Goal: Task Accomplishment & Management: Complete application form

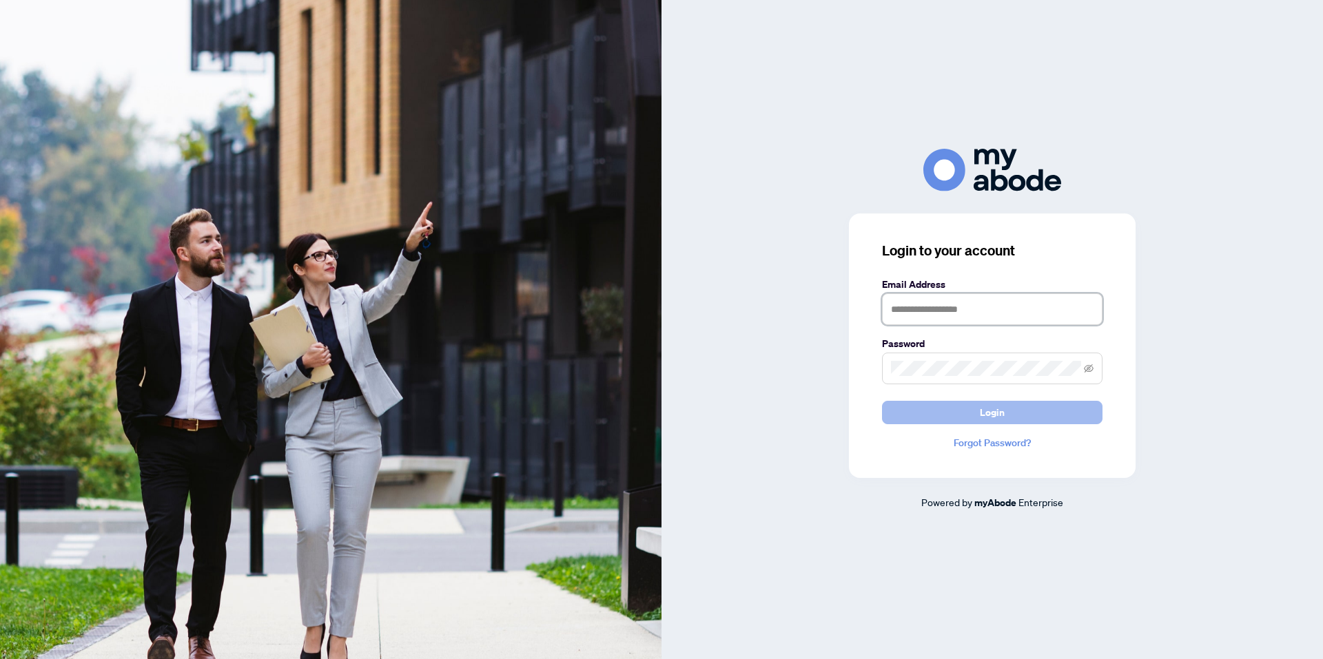
type input "**********"
click at [1012, 407] on button "Login" at bounding box center [992, 412] width 220 height 23
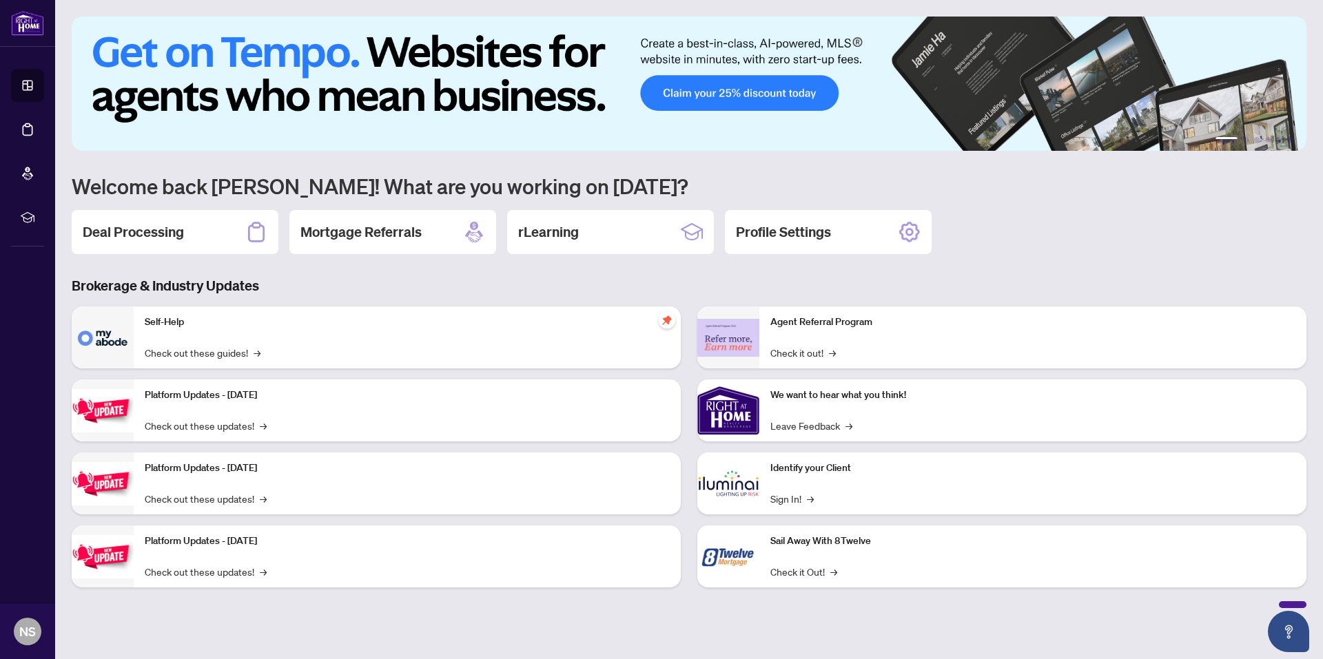
click at [142, 256] on div "1 2 3 4 5 6 Welcome back [PERSON_NAME]! What are you working on [DATE]? Deal Pr…" at bounding box center [689, 313] width 1235 height 592
click at [139, 236] on h2 "Deal Processing" at bounding box center [133, 232] width 101 height 19
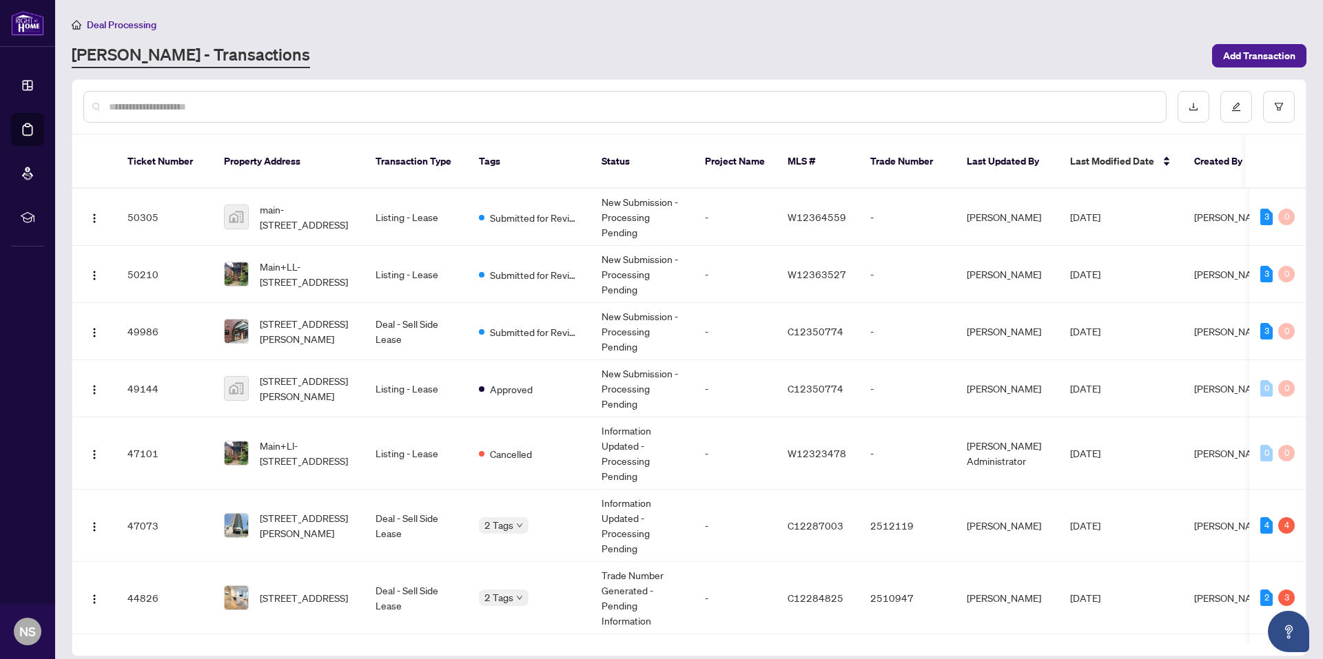
click at [718, 24] on div "Deal Processing" at bounding box center [689, 25] width 1235 height 16
click at [504, 33] on div "Deal Processing [PERSON_NAME] - Transactions Add Transaction" at bounding box center [689, 43] width 1235 height 52
click at [1233, 54] on span "Add Transaction" at bounding box center [1259, 56] width 72 height 22
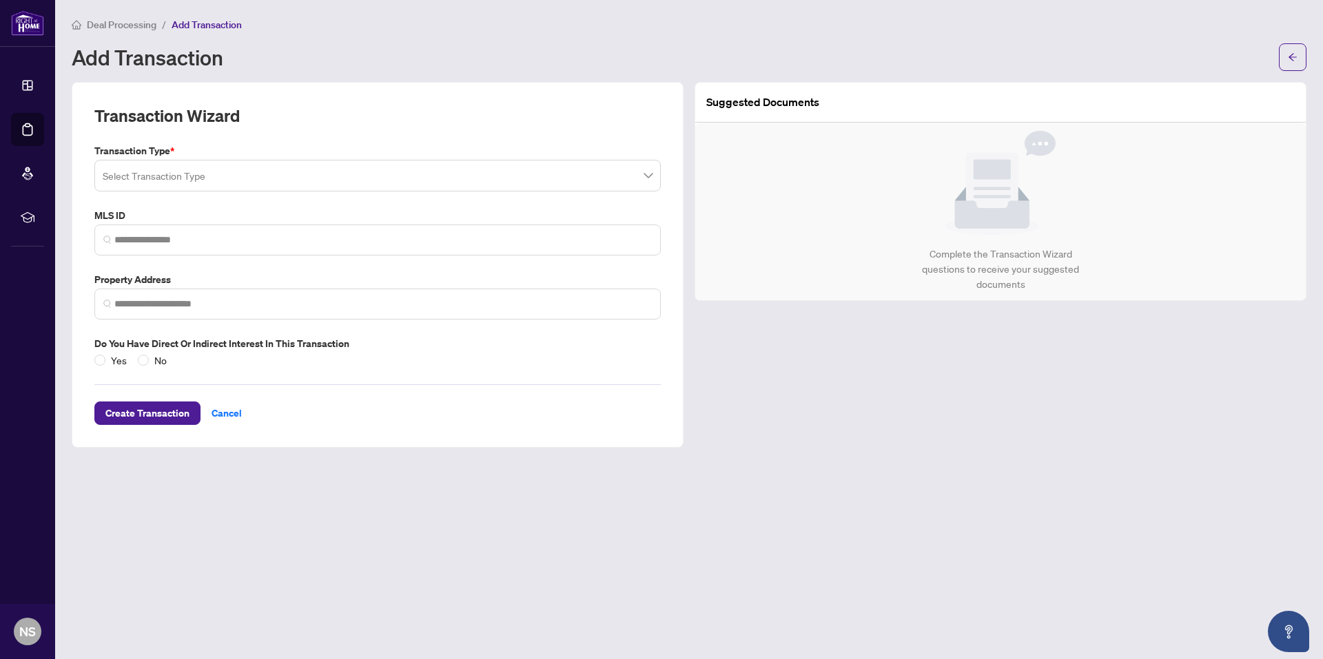
click at [165, 181] on input "search" at bounding box center [371, 178] width 537 height 30
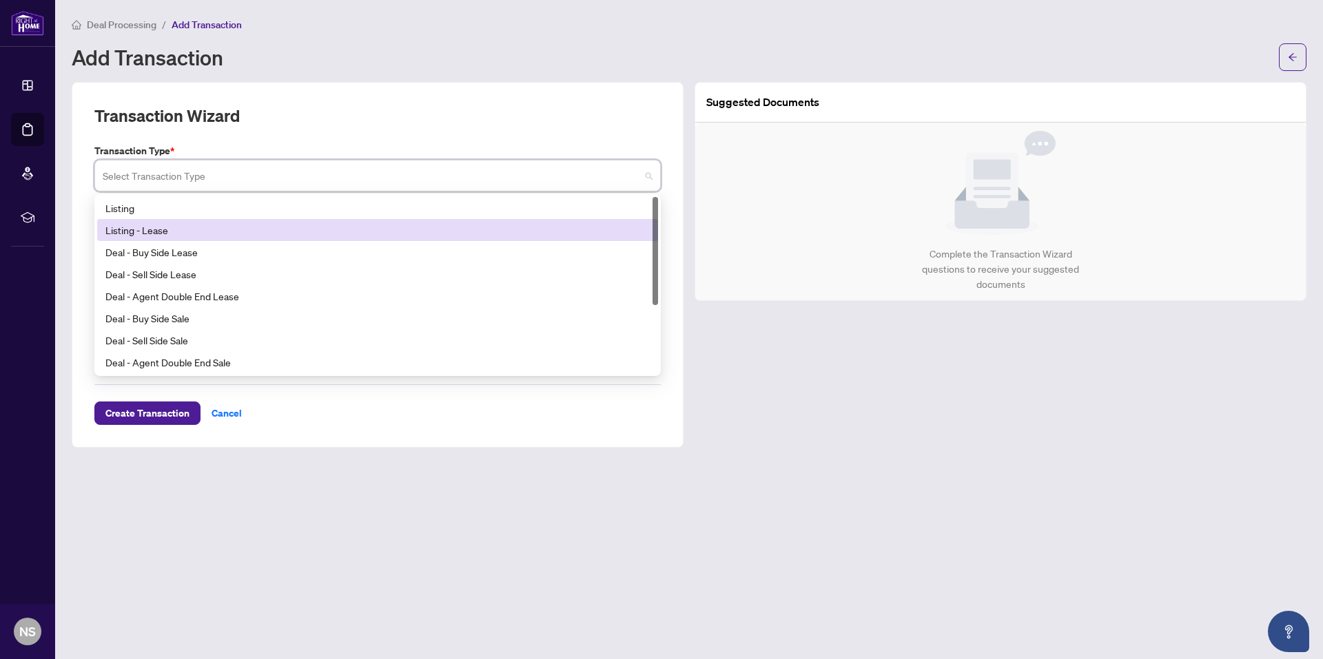
click at [148, 229] on div "Listing - Lease" at bounding box center [377, 230] width 544 height 15
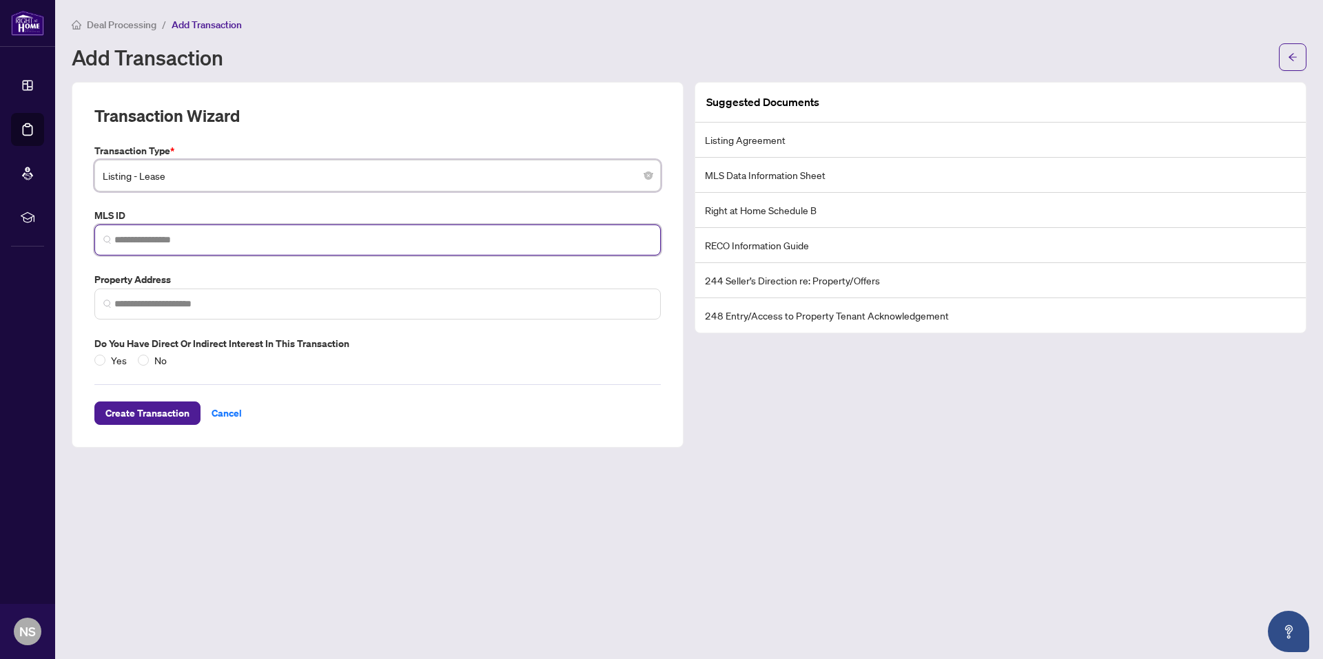
click at [200, 240] on input "search" at bounding box center [382, 240] width 537 height 14
paste input "**********"
click at [132, 247] on span "**********" at bounding box center [377, 240] width 566 height 31
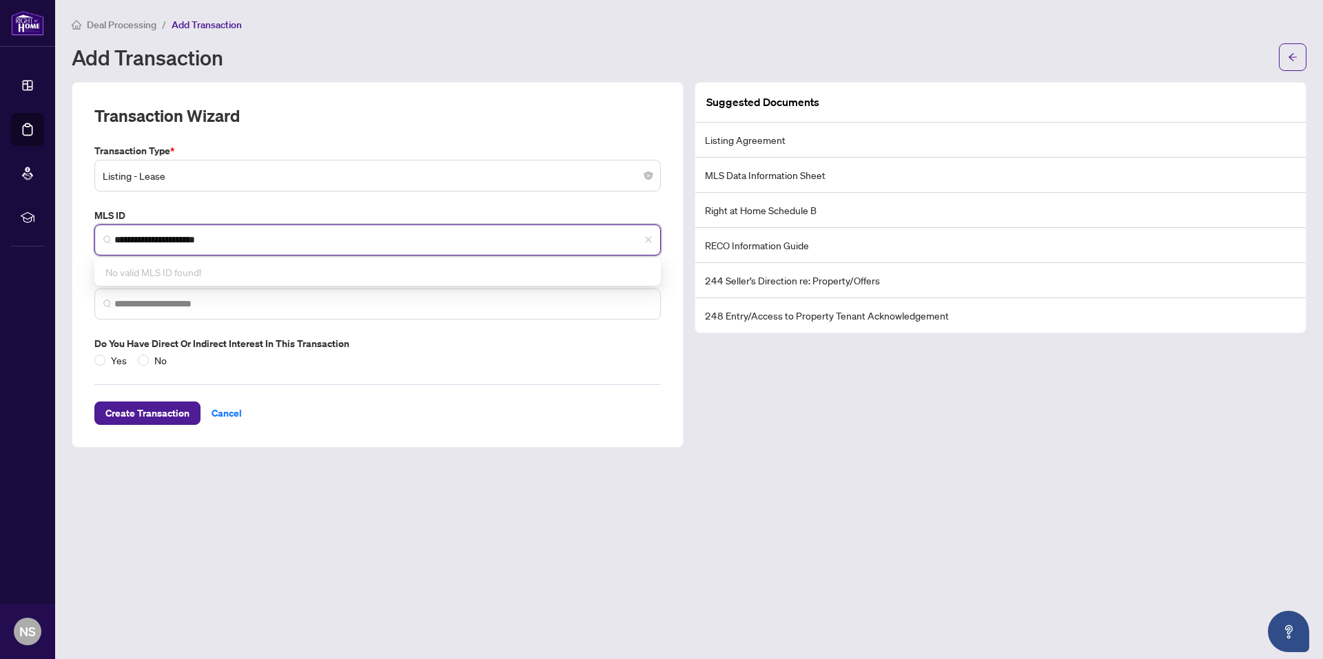
click at [167, 231] on span "**********" at bounding box center [377, 240] width 566 height 31
drag, startPoint x: 185, startPoint y: 240, endPoint x: 68, endPoint y: 232, distance: 117.4
click at [68, 232] on div "**********" at bounding box center [377, 265] width 623 height 366
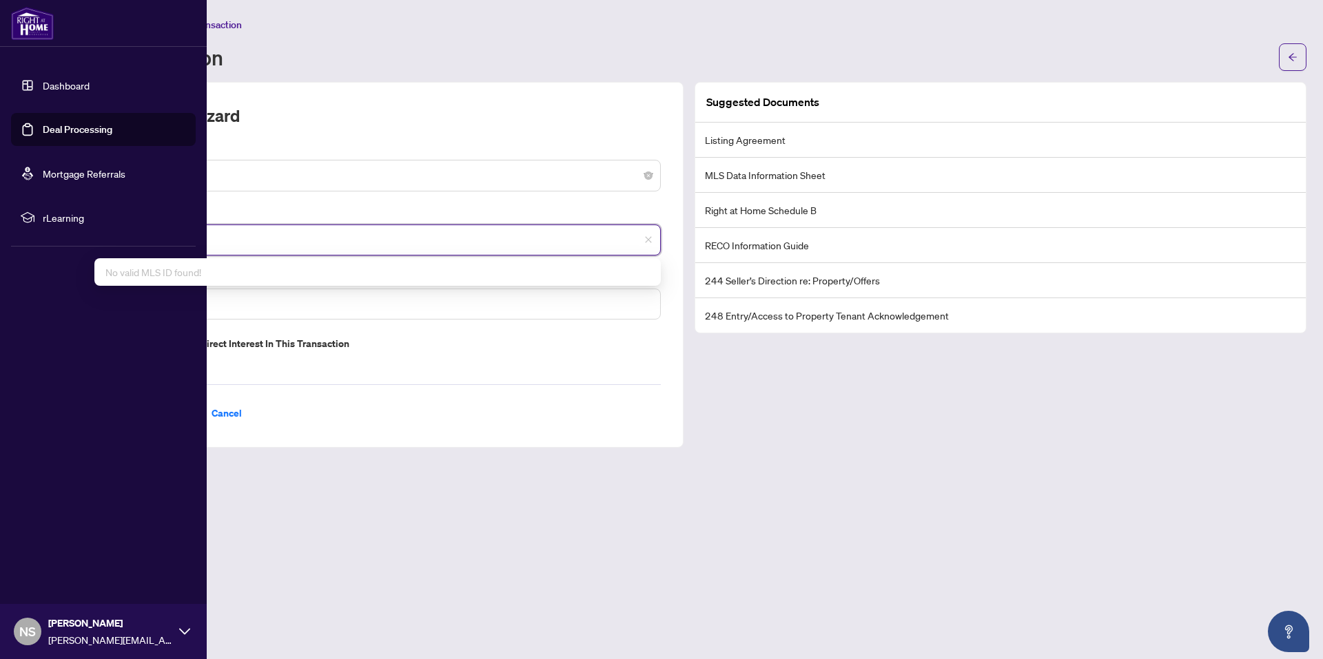
paste input "search"
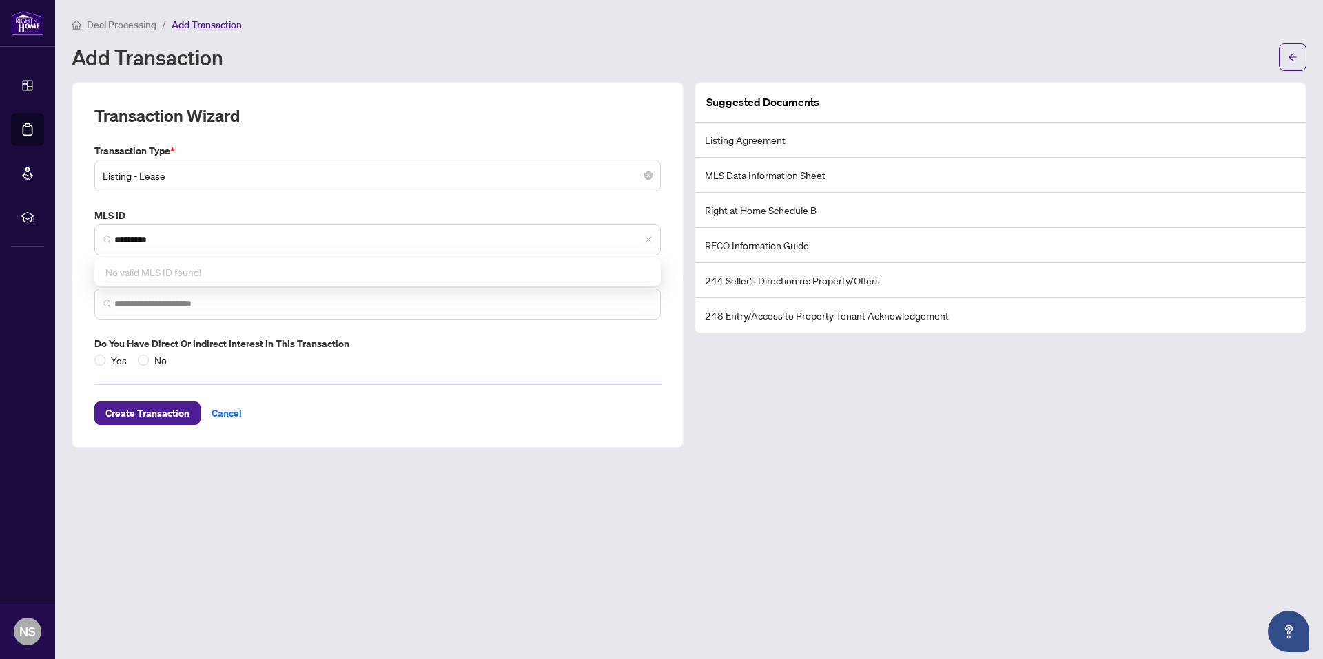
click at [466, 503] on main "Deal Processing / Add Transaction Add Transaction Transaction Wizard Transactio…" at bounding box center [689, 329] width 1268 height 659
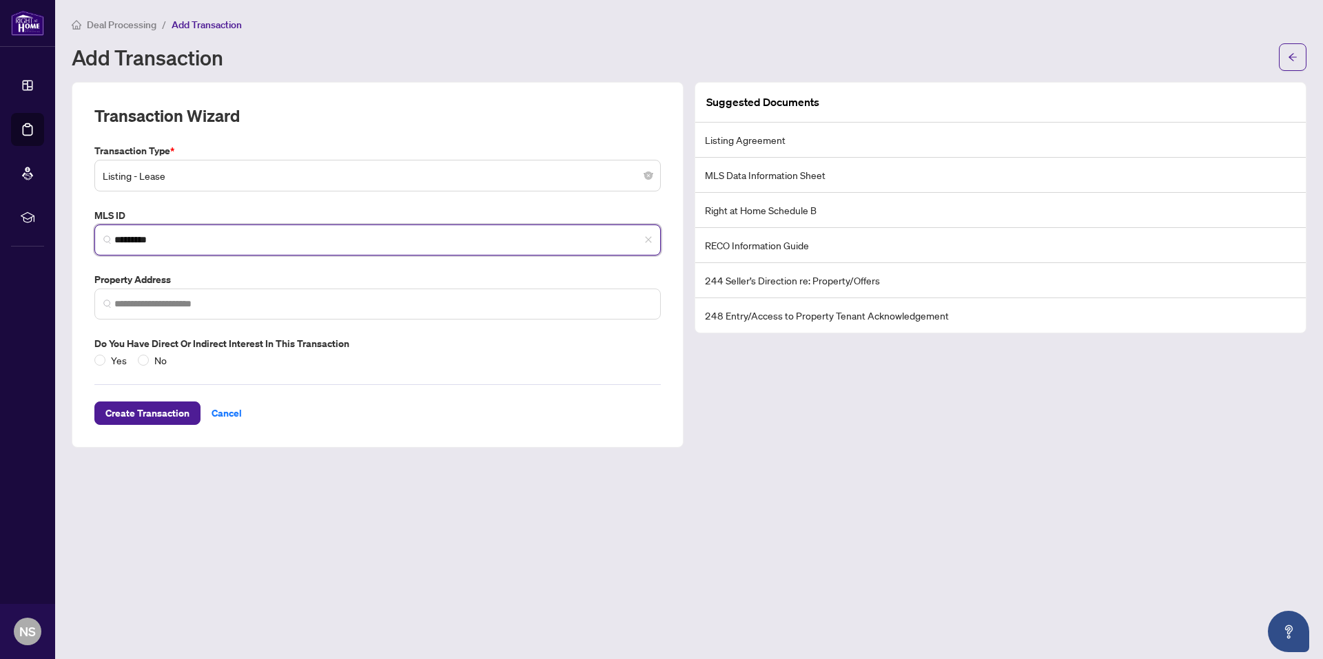
click at [165, 236] on input "*********" at bounding box center [382, 240] width 537 height 14
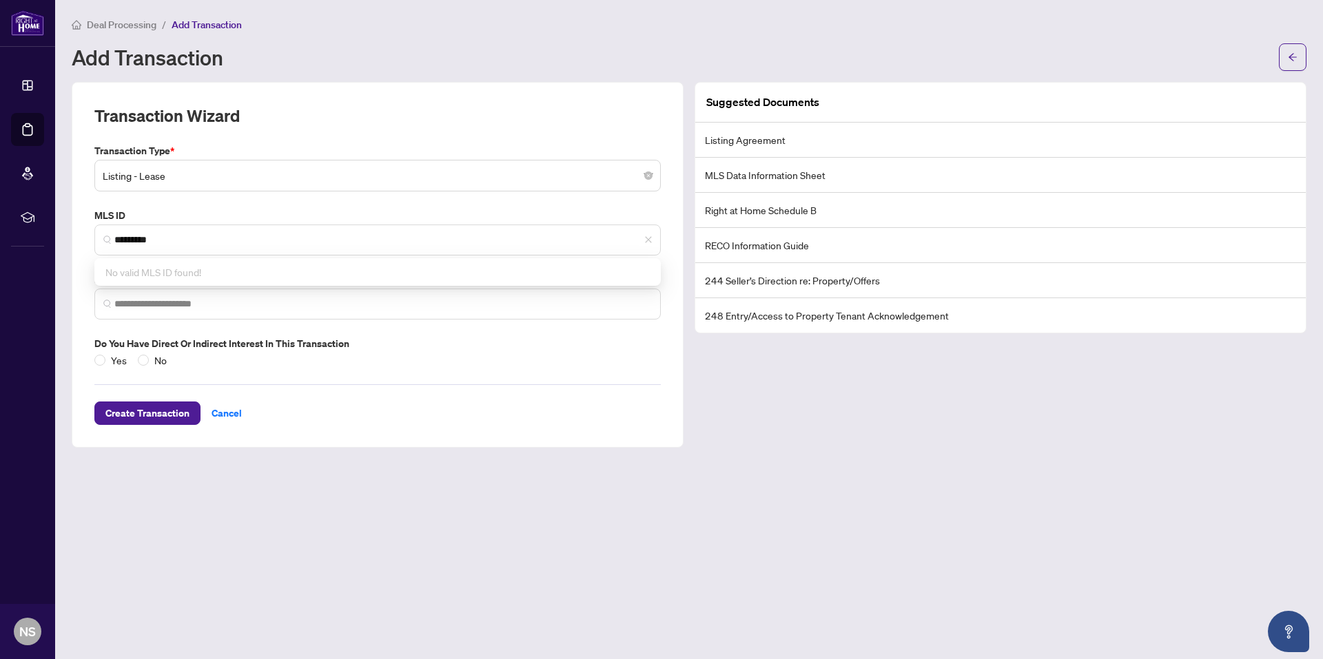
click at [205, 199] on div "Transaction Type * Listing - Lease 13 14 15 Listing Listing - Lease Deal - Buy …" at bounding box center [377, 255] width 577 height 225
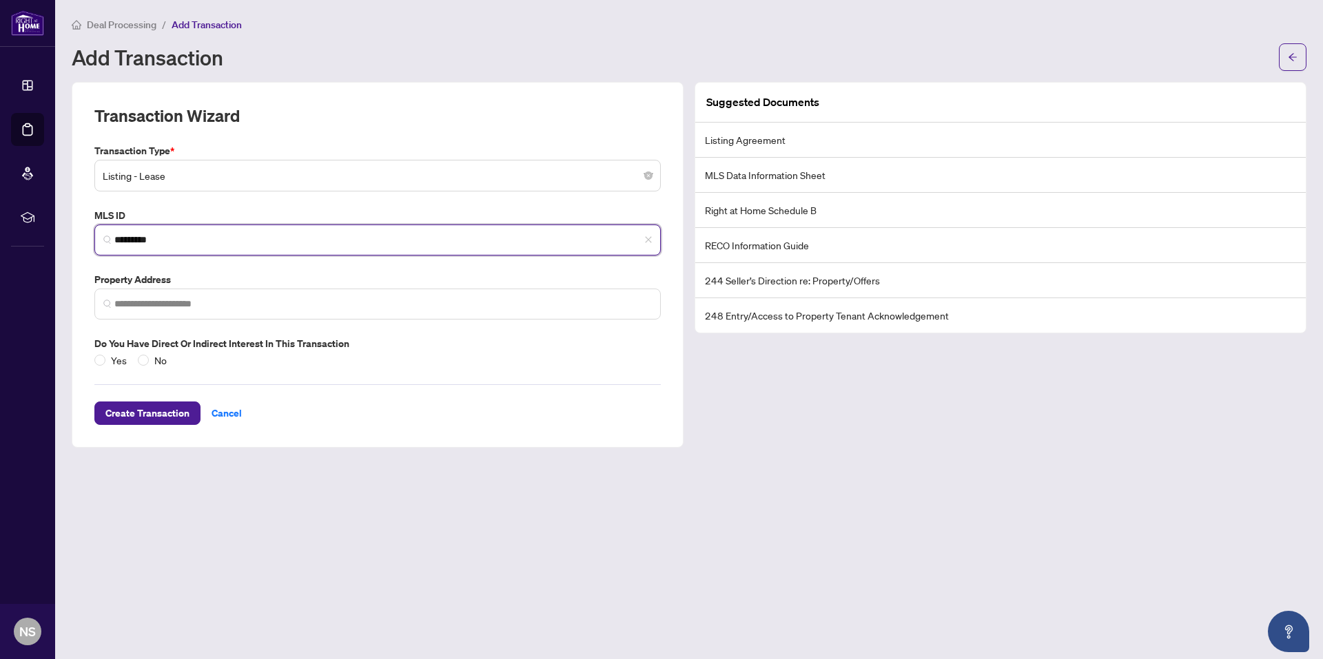
click at [186, 234] on input "*********" at bounding box center [382, 240] width 537 height 14
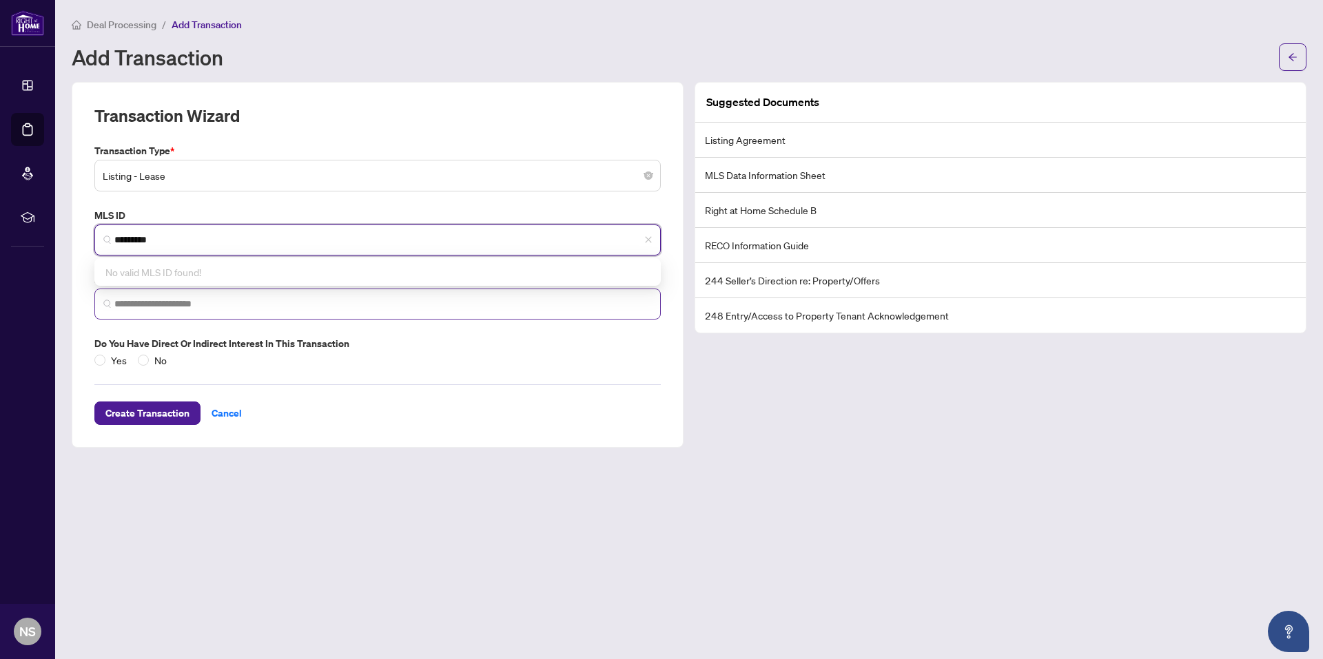
click at [181, 312] on span at bounding box center [377, 304] width 566 height 31
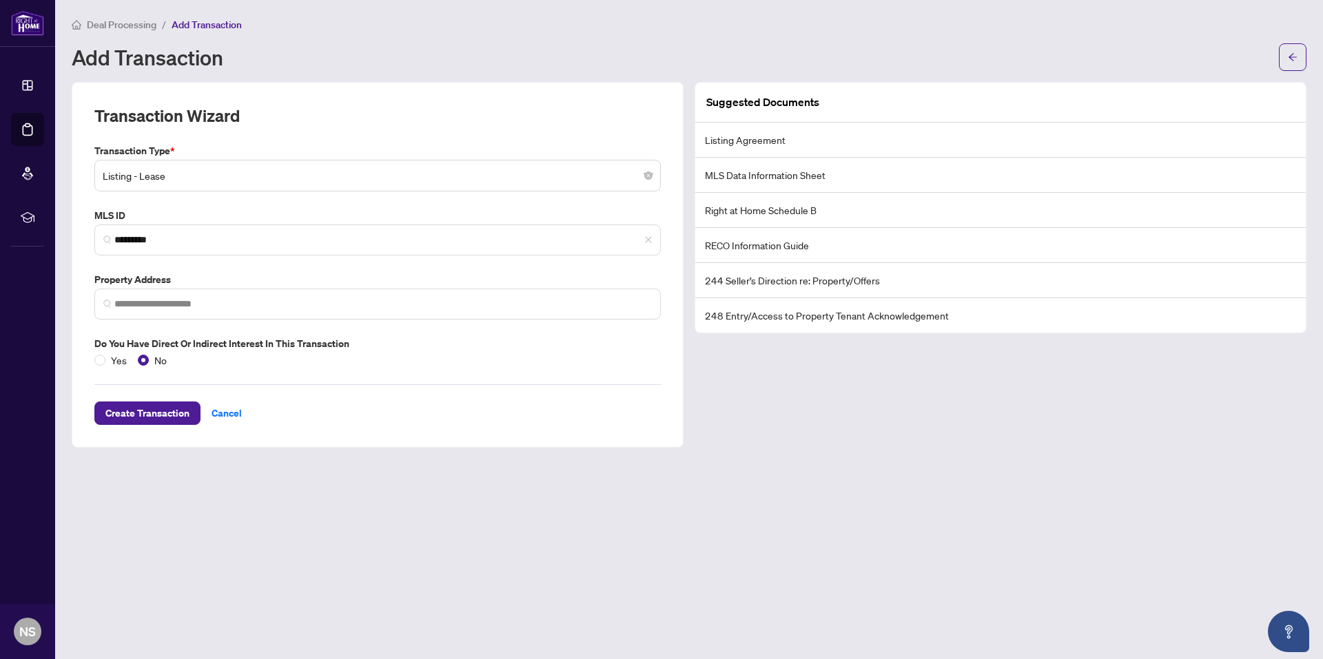
click at [369, 92] on div "Transaction Wizard Transaction Type * Listing - Lease 13 14 15 Listing Listing …" at bounding box center [378, 265] width 612 height 366
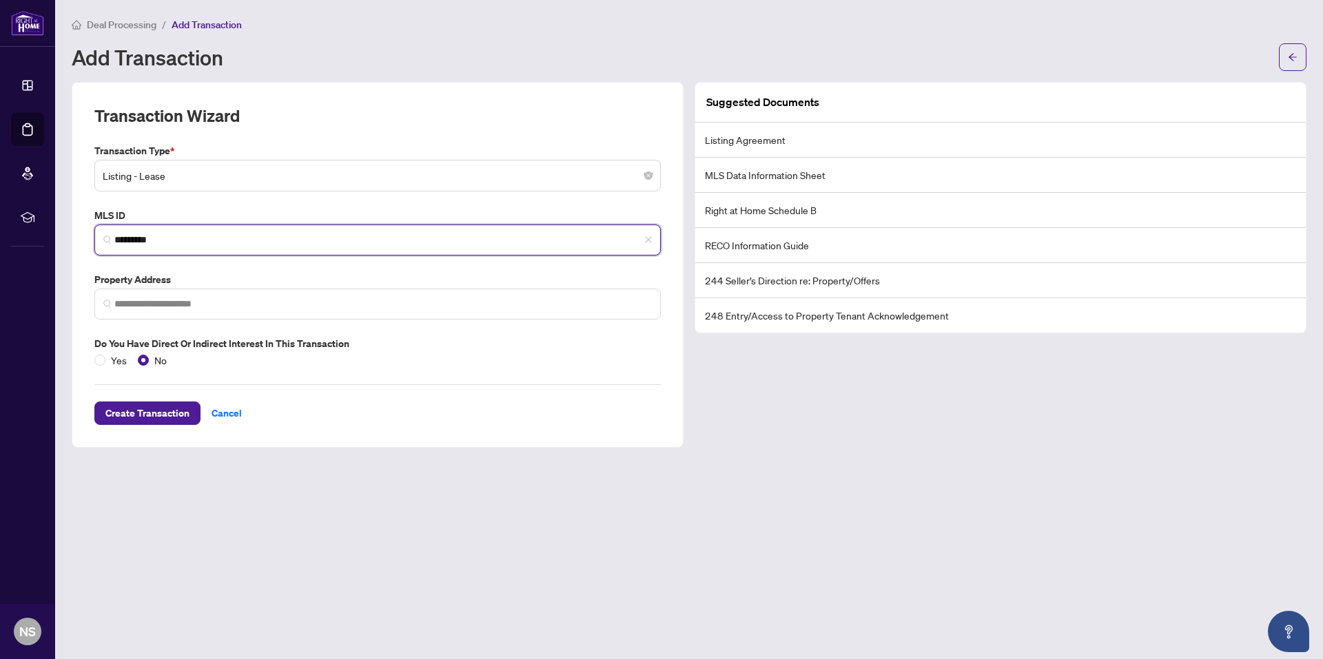
click at [161, 245] on input "*********" at bounding box center [382, 240] width 537 height 14
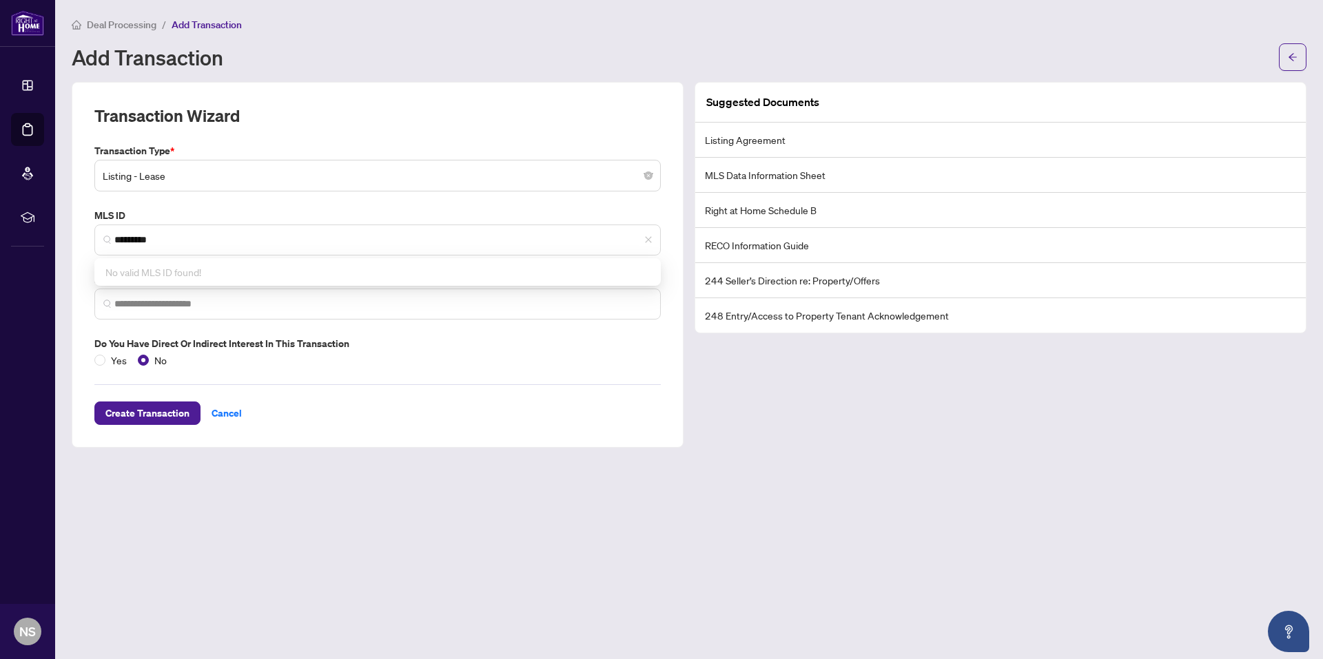
click at [288, 203] on div "Transaction Type * Listing - Lease 13 14 15 Listing Listing - Lease Deal - Buy …" at bounding box center [377, 255] width 577 height 225
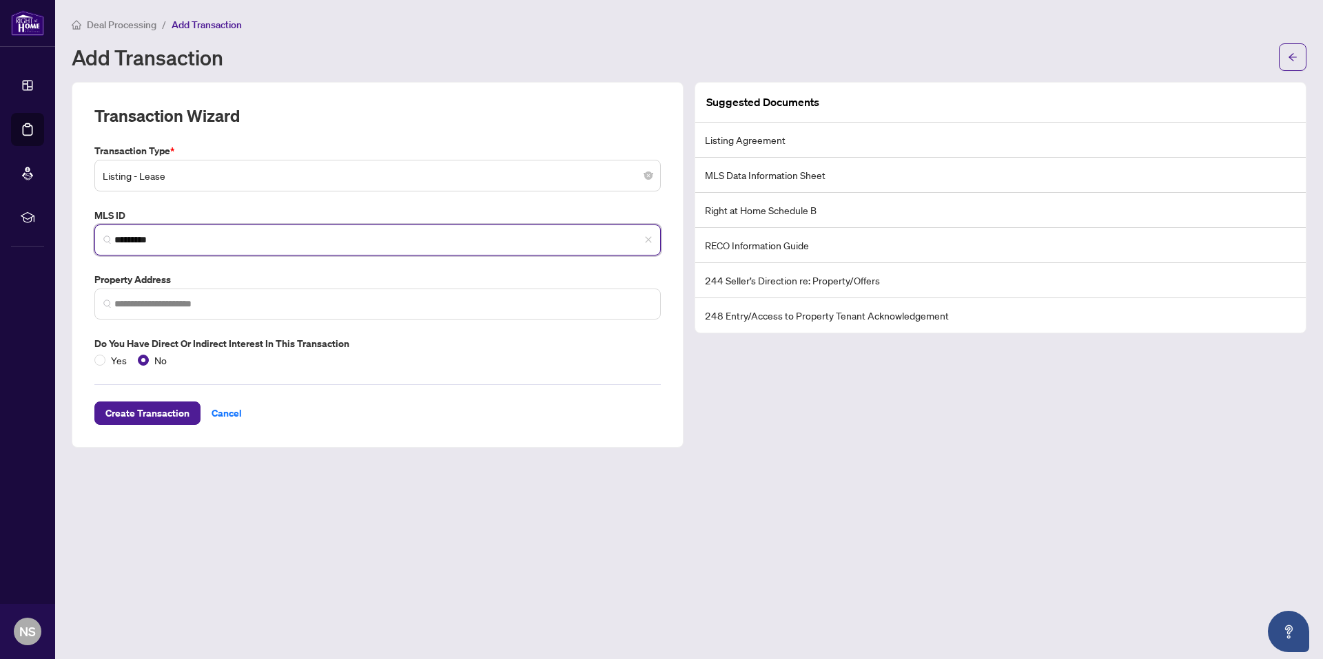
click at [213, 238] on input "*********" at bounding box center [382, 240] width 537 height 14
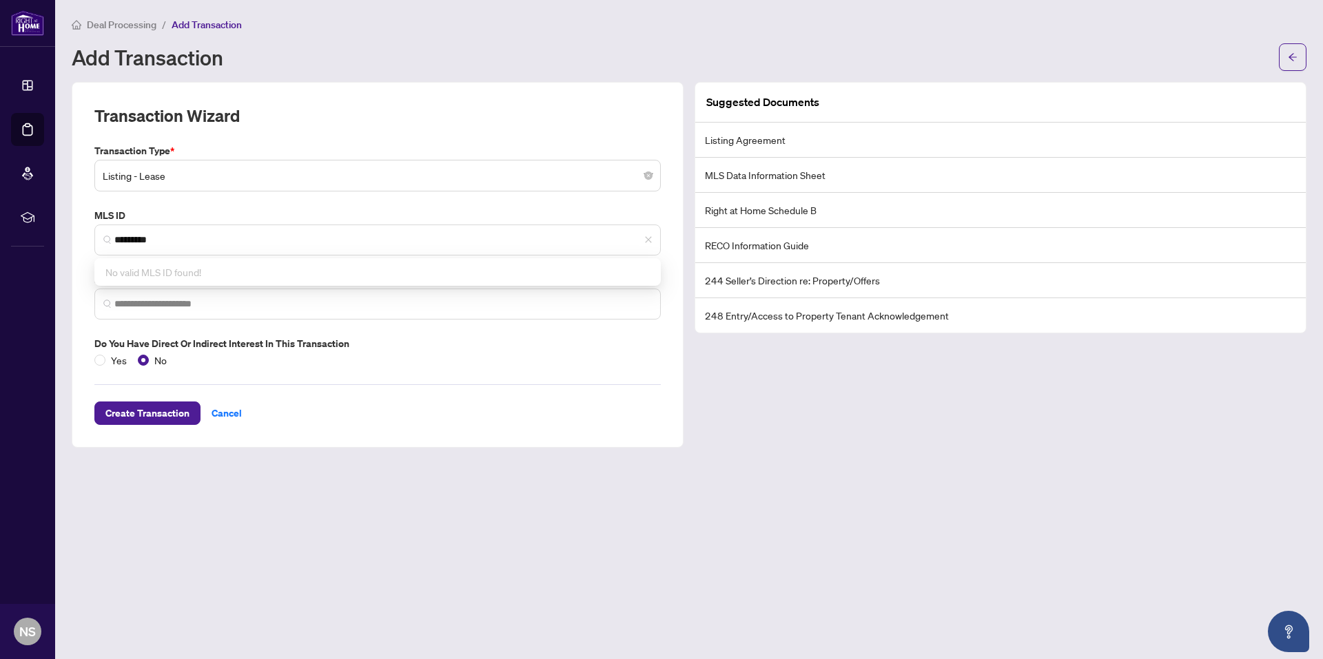
click at [672, 379] on div "Transaction Wizard Transaction Type * Listing - Lease 13 14 15 Listing Listing …" at bounding box center [378, 265] width 612 height 366
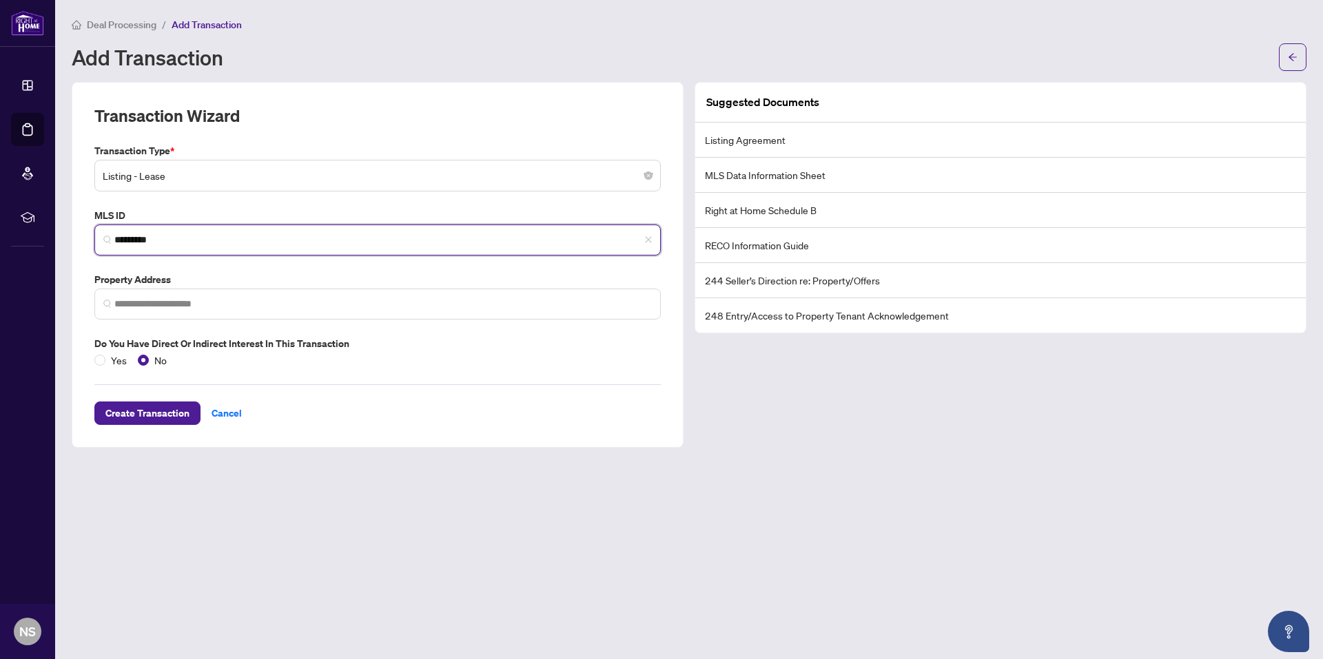
click at [389, 238] on input "*********" at bounding box center [382, 240] width 537 height 14
type input "*********"
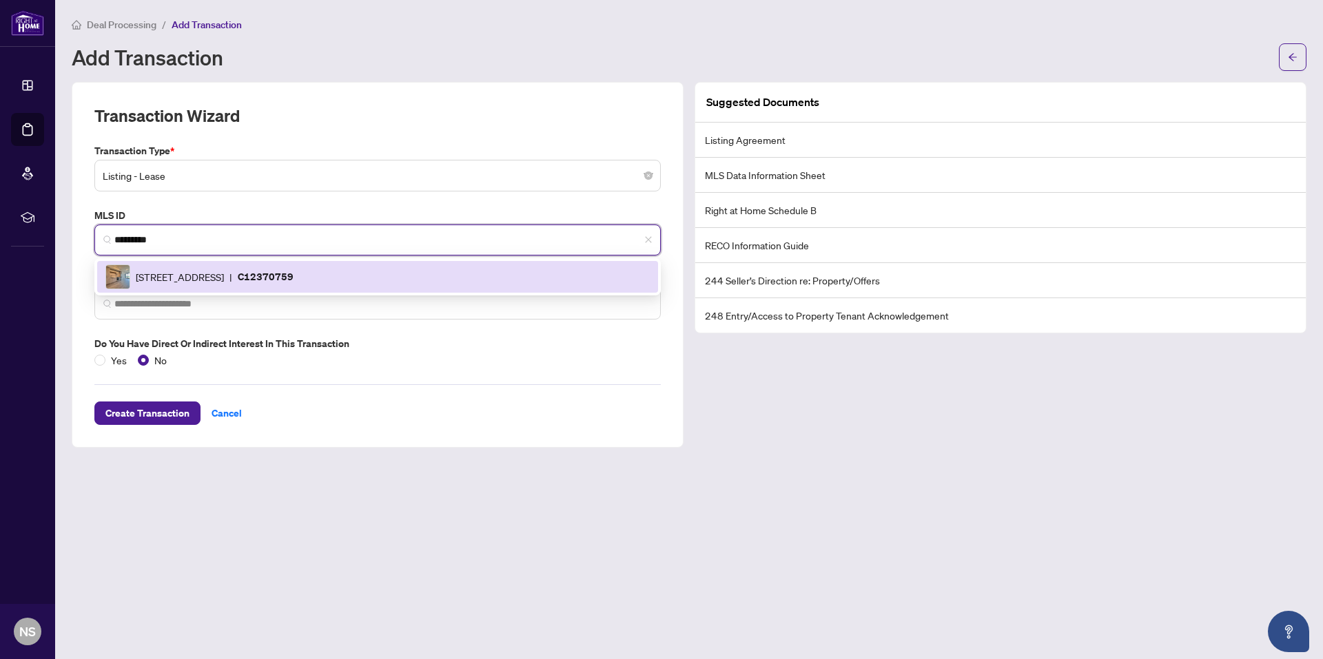
click at [364, 276] on div "[STREET_ADDRESS] | C12370759" at bounding box center [377, 277] width 544 height 25
type input "**********"
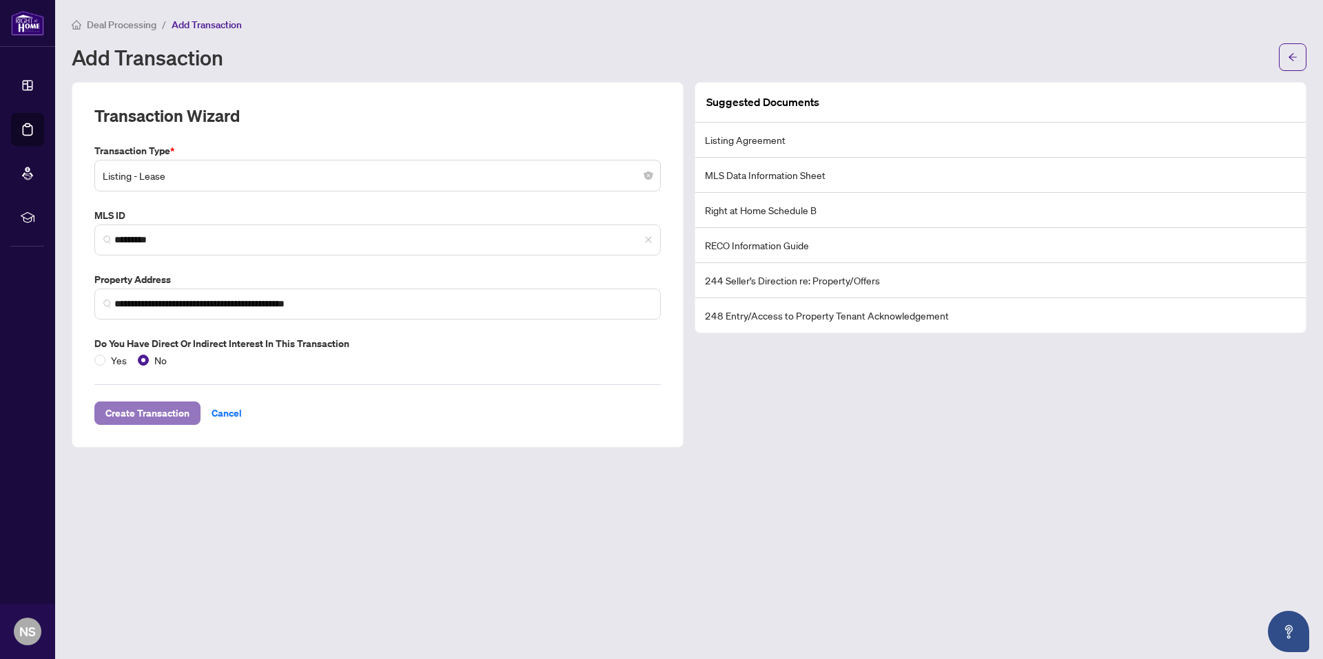
click at [122, 418] on span "Create Transaction" at bounding box center [147, 413] width 84 height 22
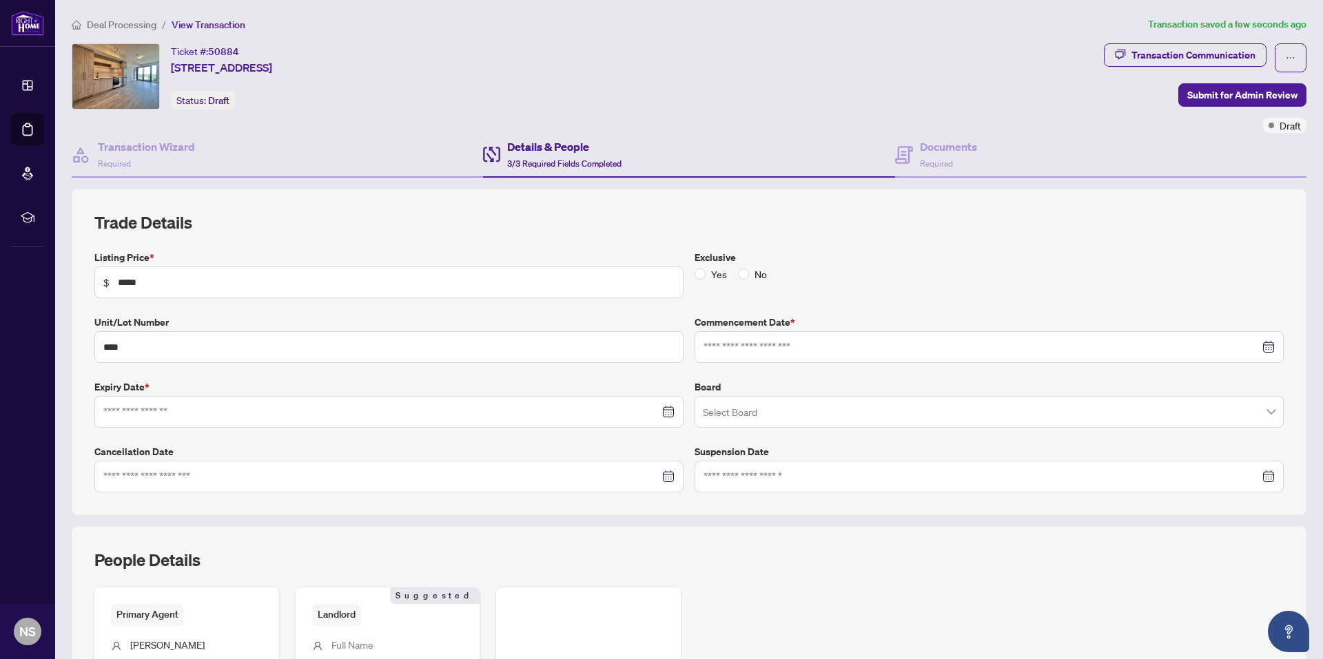
type input "**********"
click at [749, 273] on span "No" at bounding box center [760, 274] width 23 height 15
click at [1067, 408] on input "search" at bounding box center [983, 414] width 560 height 30
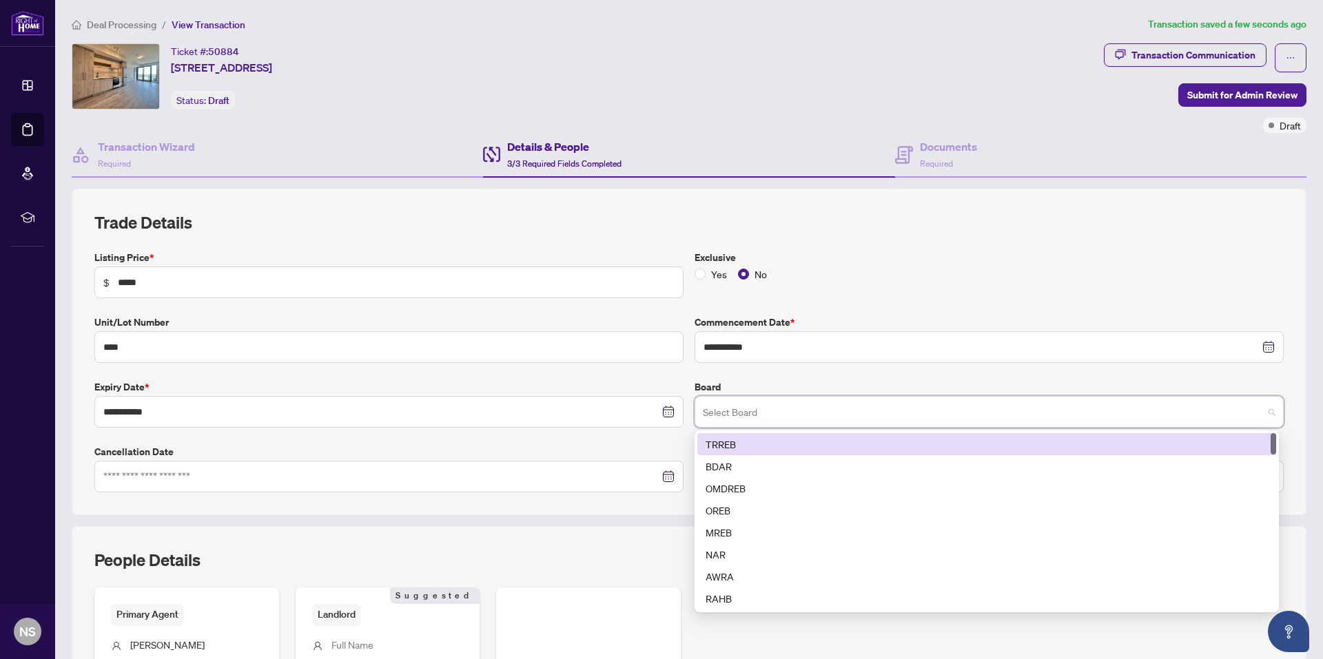
click at [721, 445] on div "TRREB" at bounding box center [987, 444] width 562 height 15
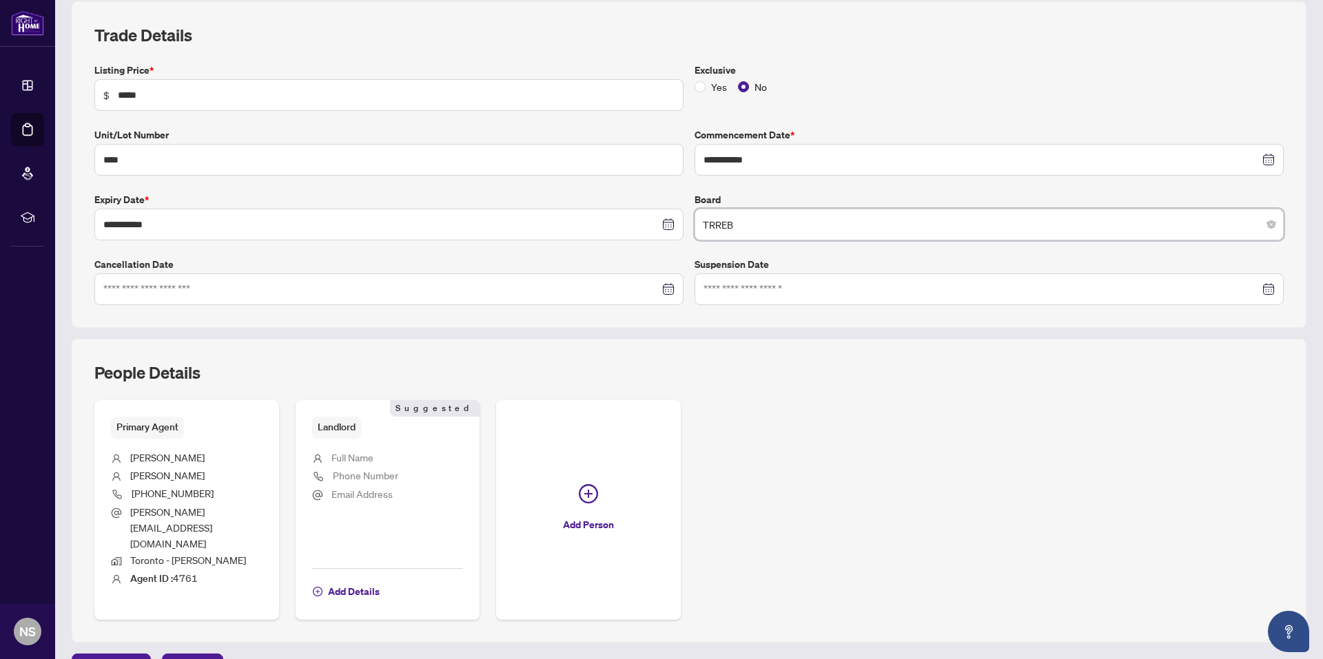
scroll to position [191, 0]
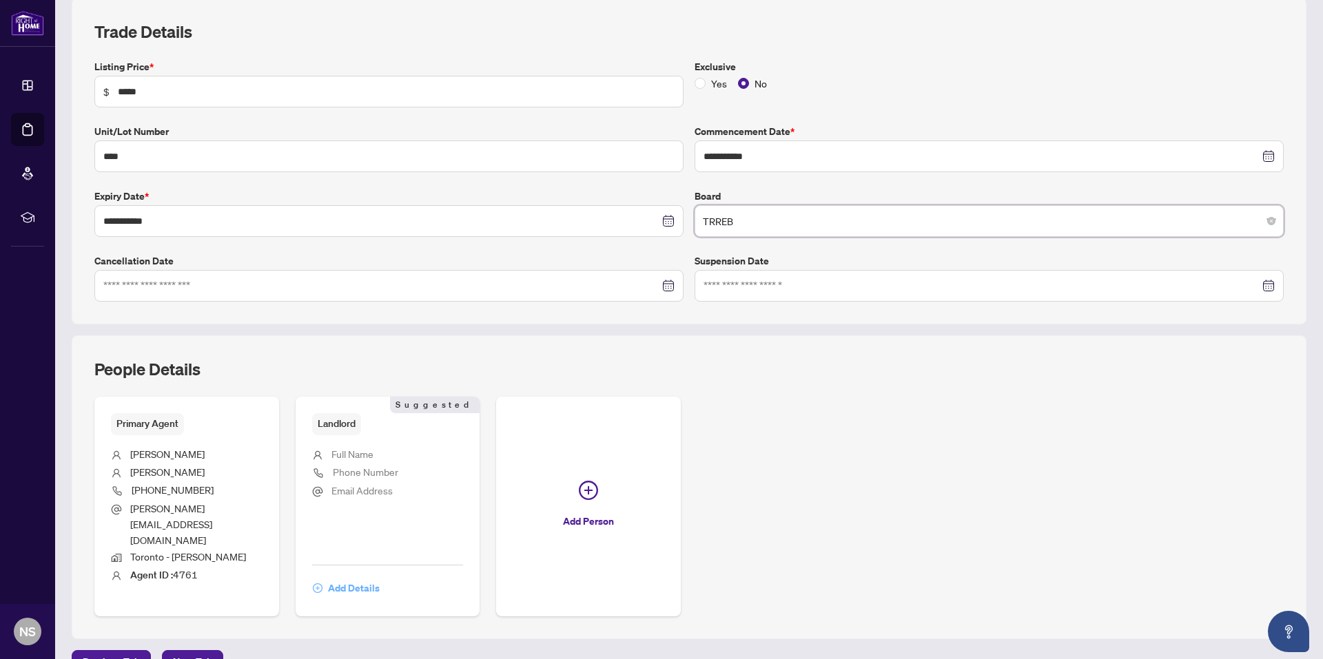
click at [338, 577] on span "Add Details" at bounding box center [354, 588] width 52 height 22
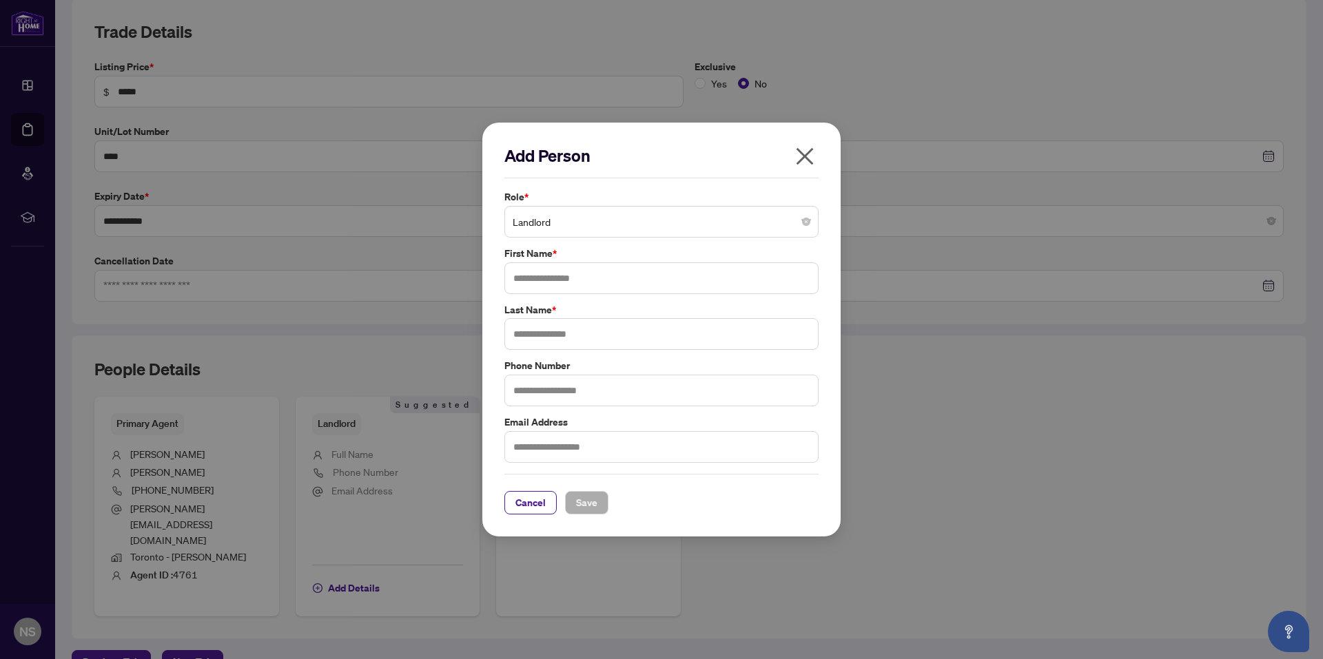
click at [654, 229] on span "Landlord" at bounding box center [662, 222] width 298 height 26
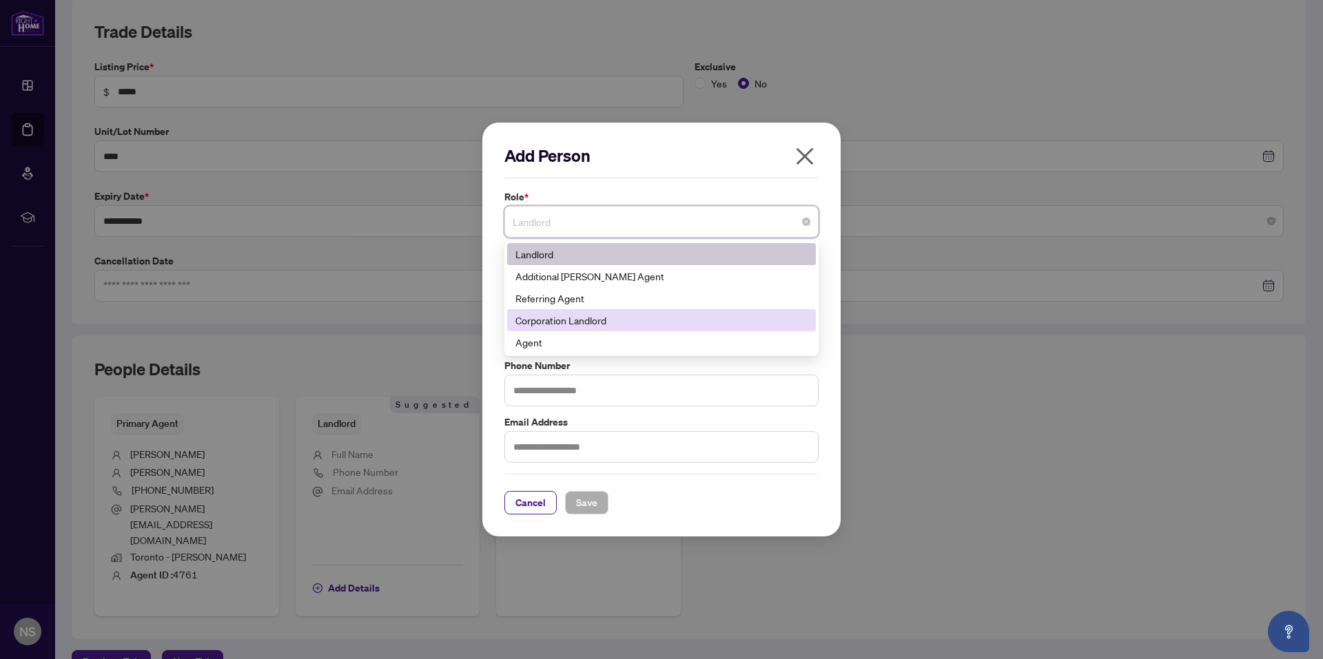
click at [583, 311] on div "Corporation Landlord" at bounding box center [661, 320] width 309 height 22
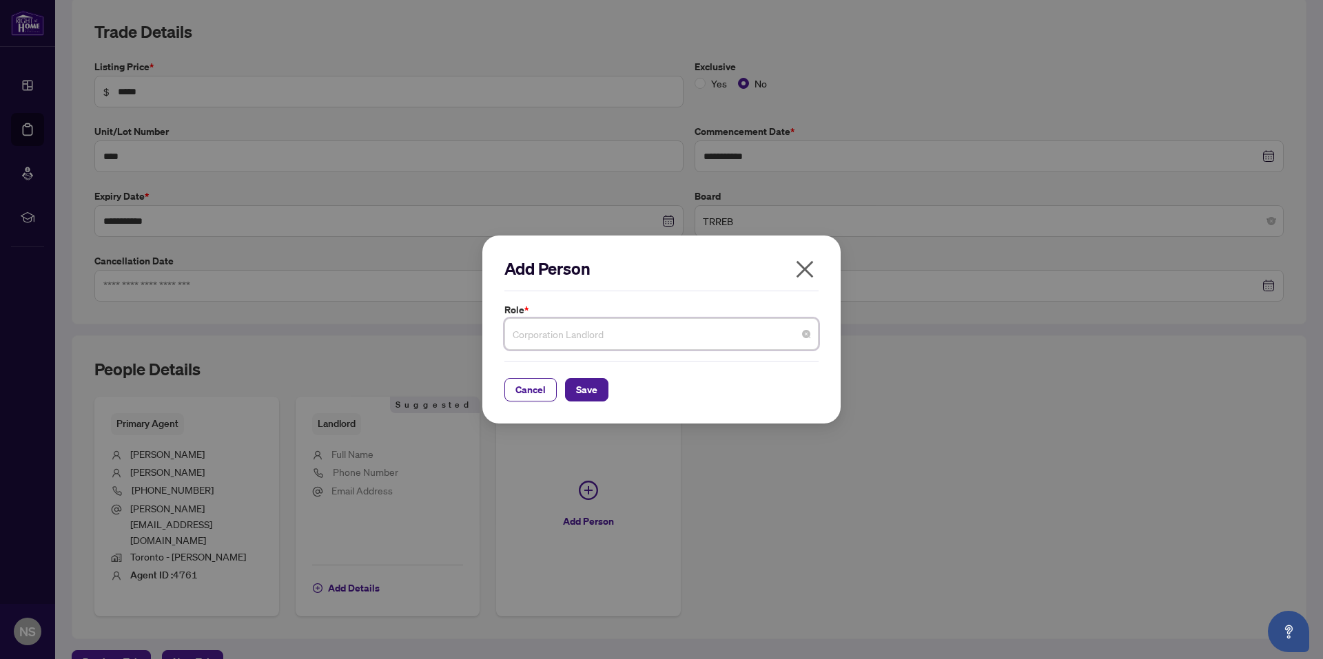
click at [645, 331] on span "Corporation Landlord" at bounding box center [662, 334] width 298 height 26
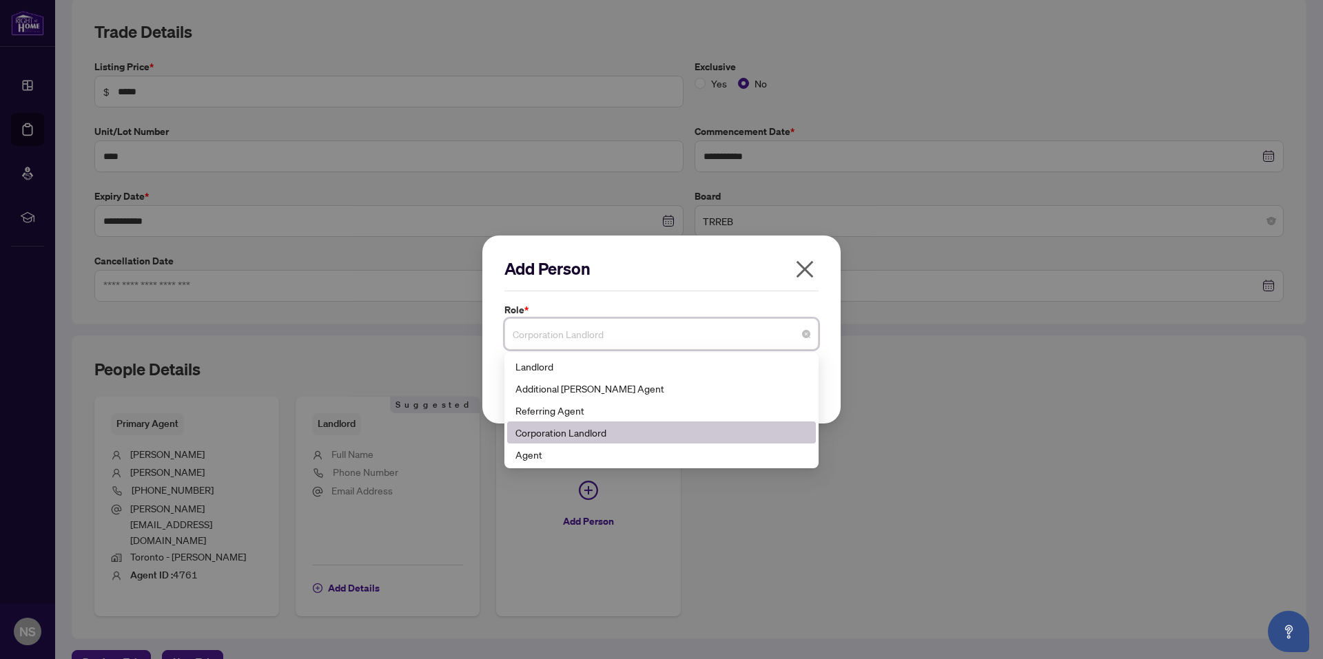
click at [597, 433] on div "Corporation Landlord" at bounding box center [661, 432] width 292 height 15
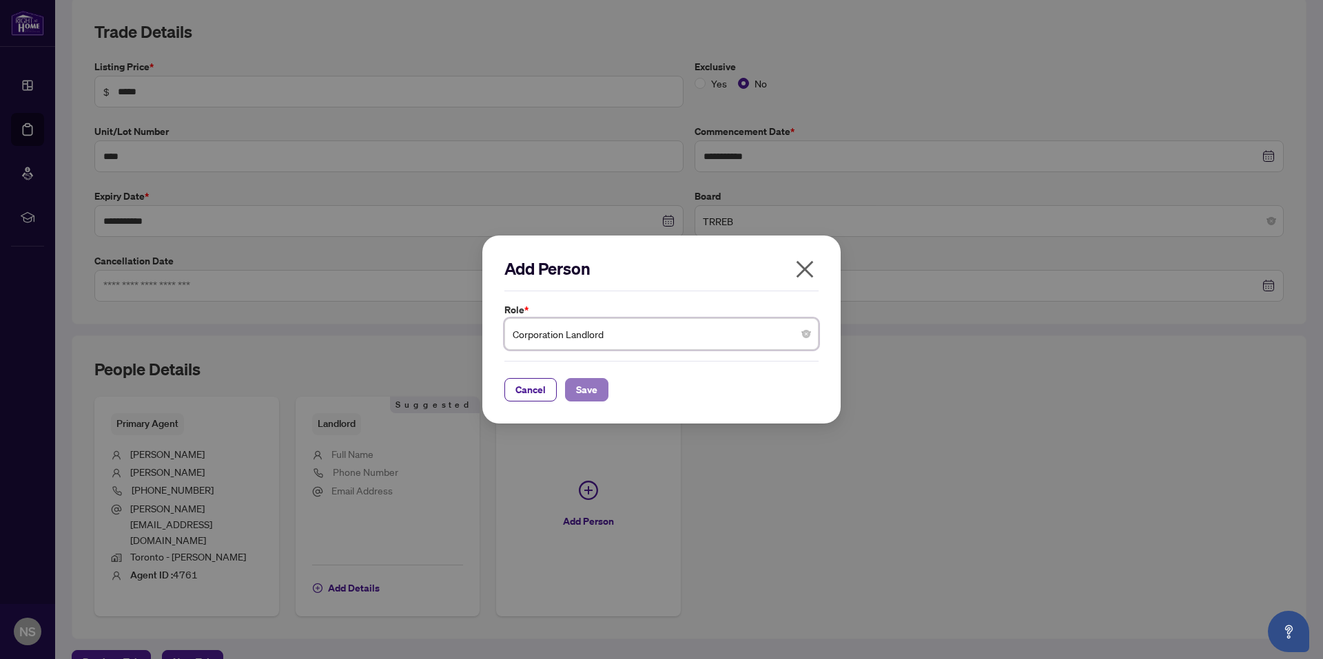
click at [582, 397] on span "Save" at bounding box center [586, 390] width 21 height 22
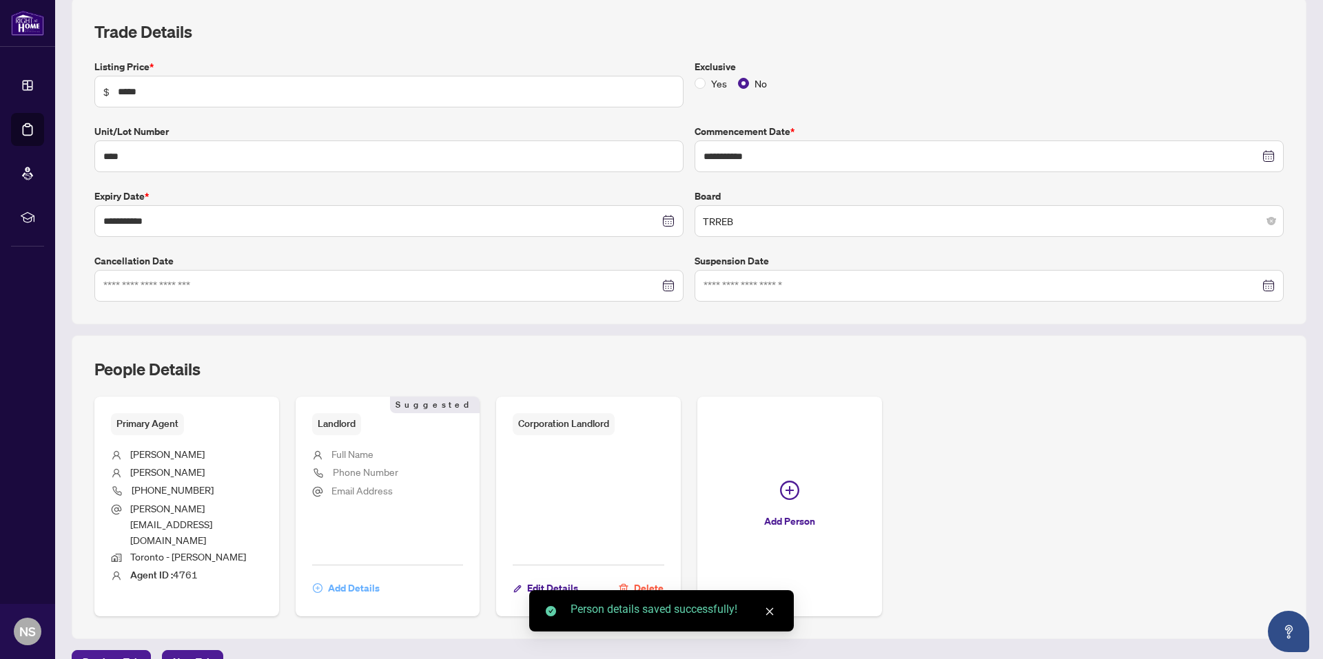
click at [371, 577] on span "Add Details" at bounding box center [354, 588] width 52 height 22
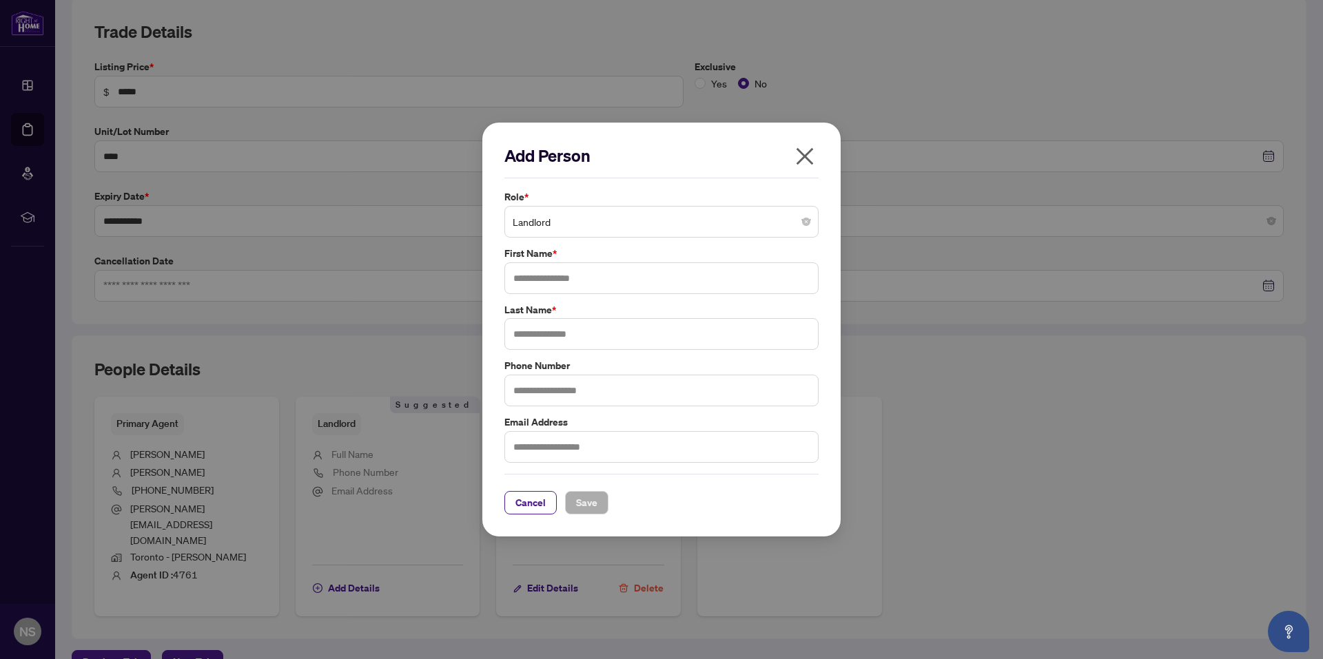
click at [586, 229] on span "Landlord" at bounding box center [662, 222] width 298 height 26
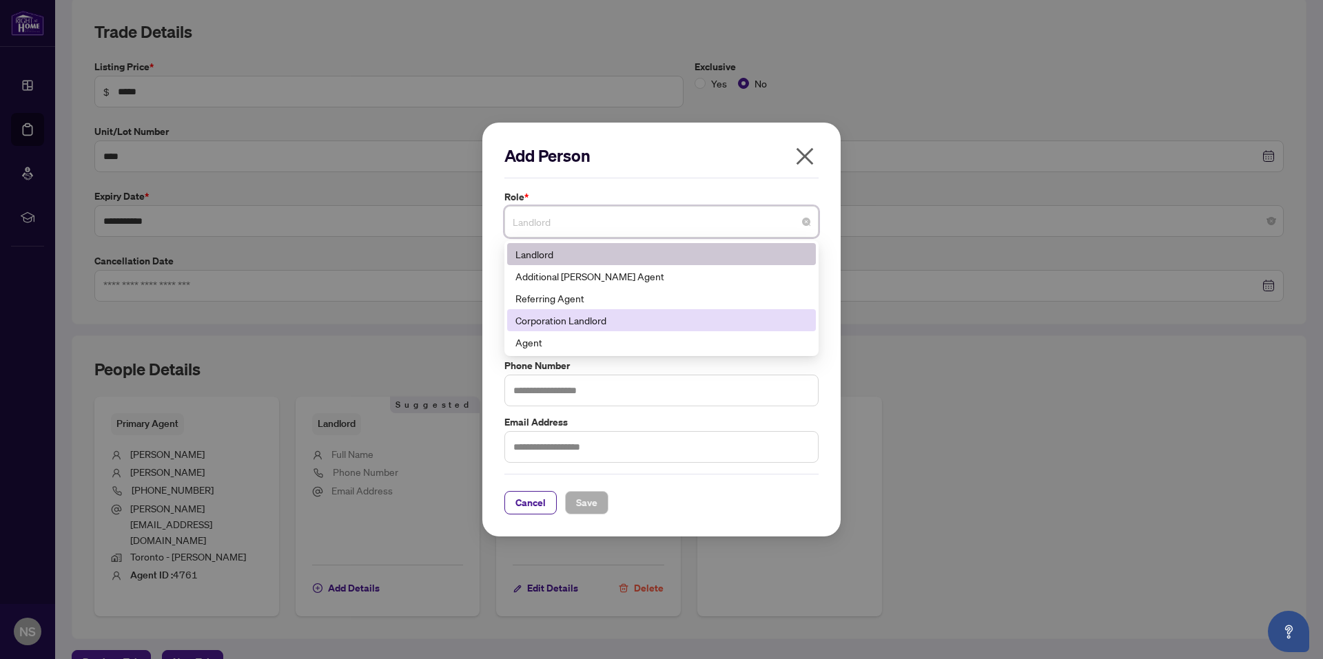
click at [590, 320] on div "Corporation Landlord" at bounding box center [661, 320] width 292 height 15
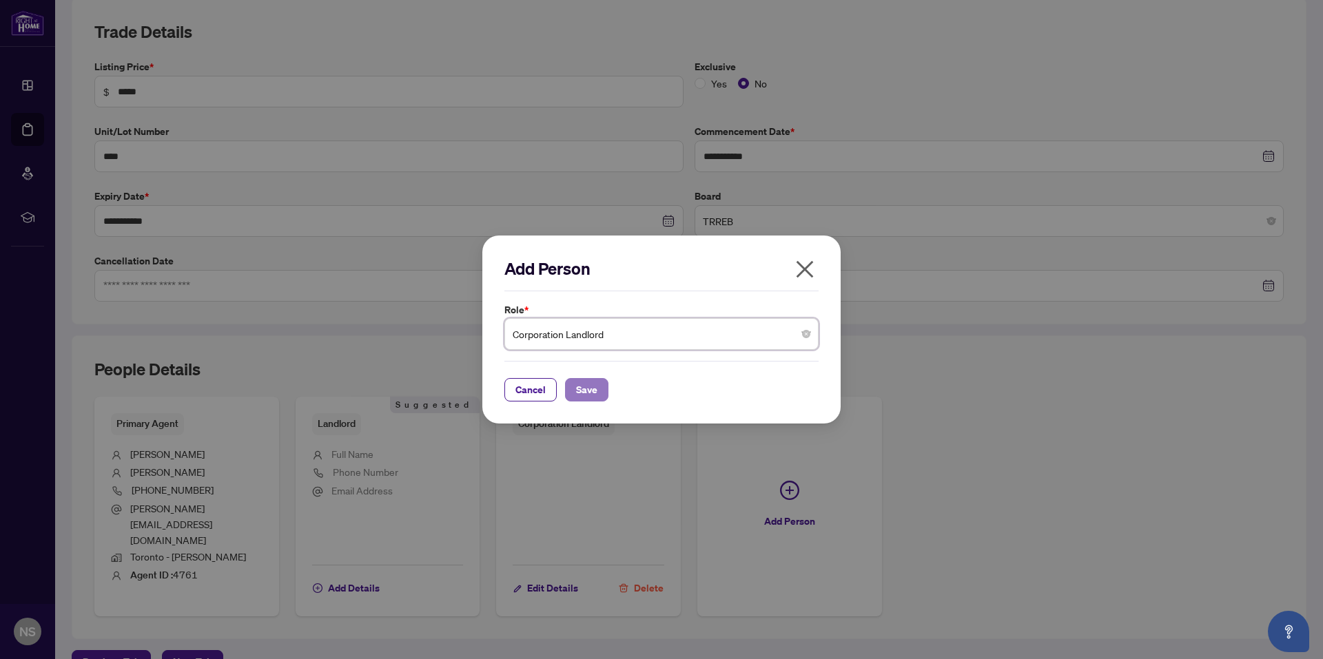
click at [578, 388] on span "Save" at bounding box center [586, 390] width 21 height 22
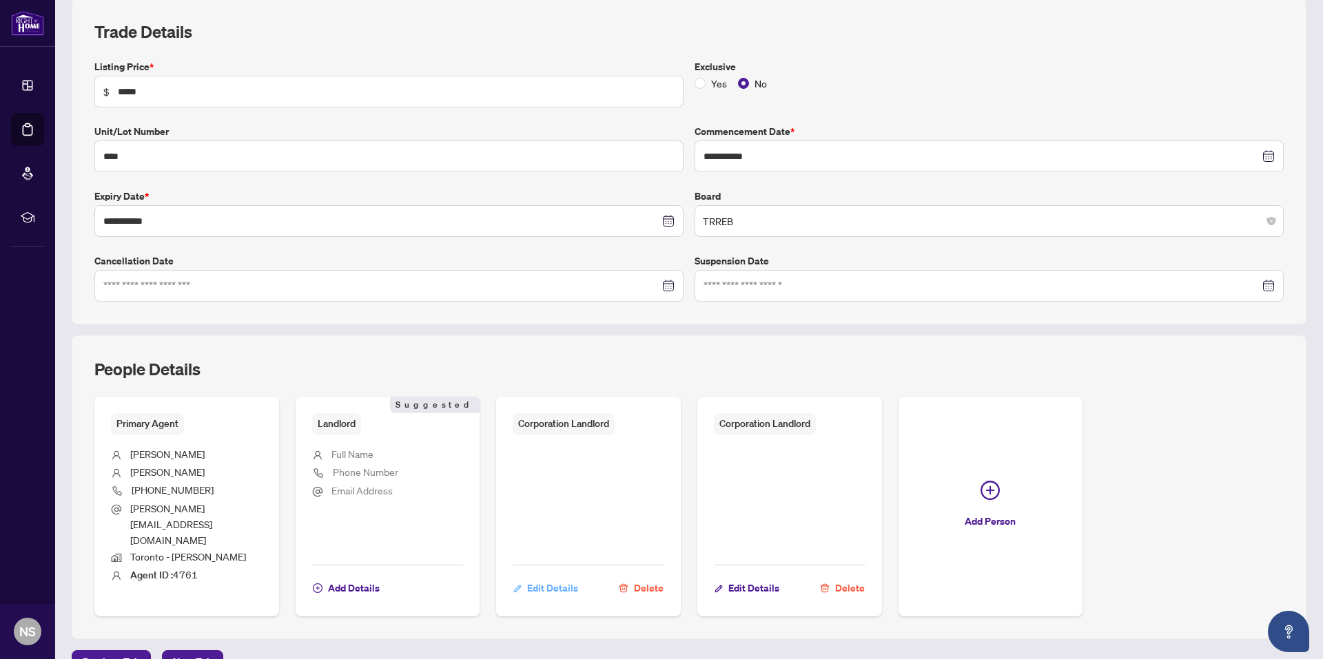
click at [559, 577] on span "Edit Details" at bounding box center [552, 588] width 51 height 22
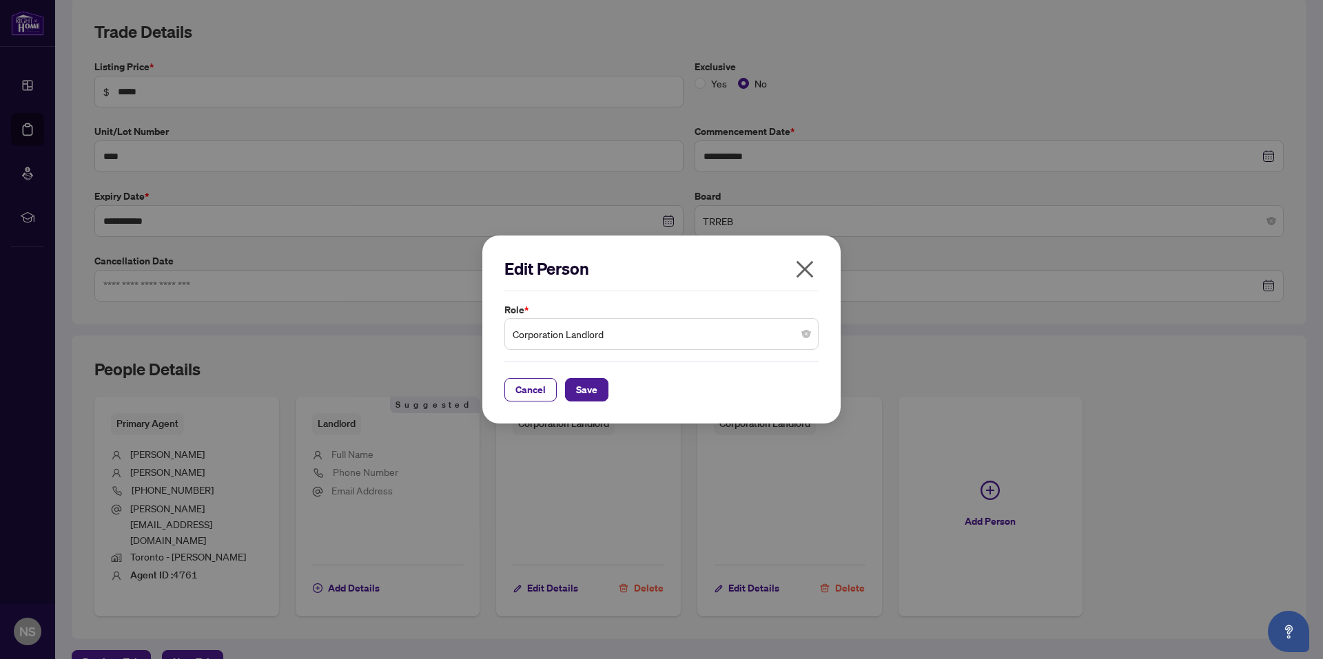
click at [807, 339] on span "Corporation Landlord" at bounding box center [662, 334] width 298 height 26
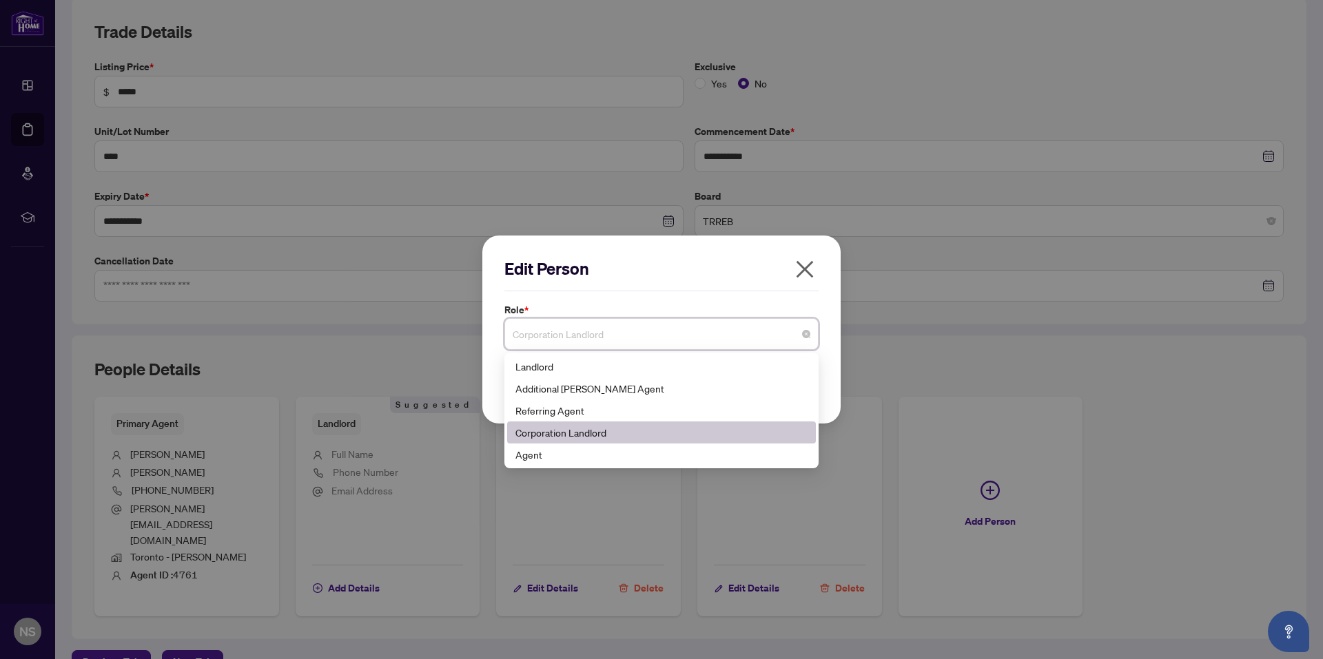
click at [588, 432] on div "Corporation Landlord" at bounding box center [661, 432] width 292 height 15
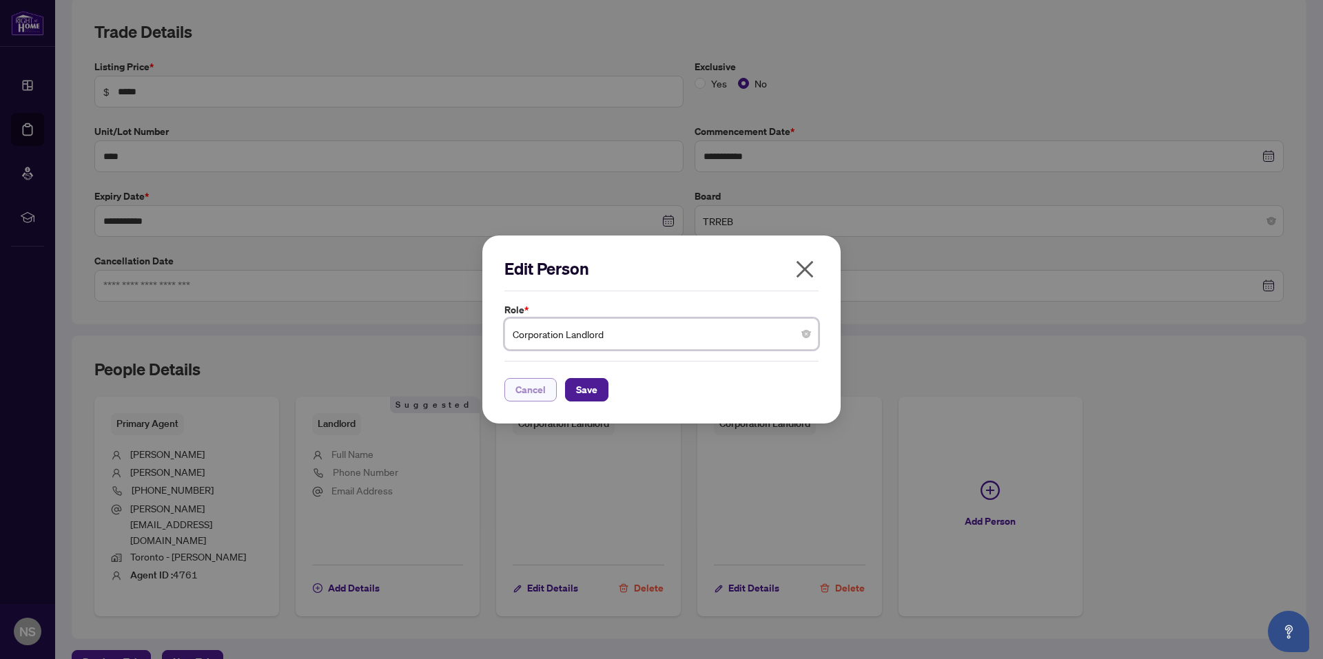
click at [539, 391] on span "Cancel" at bounding box center [530, 390] width 30 height 22
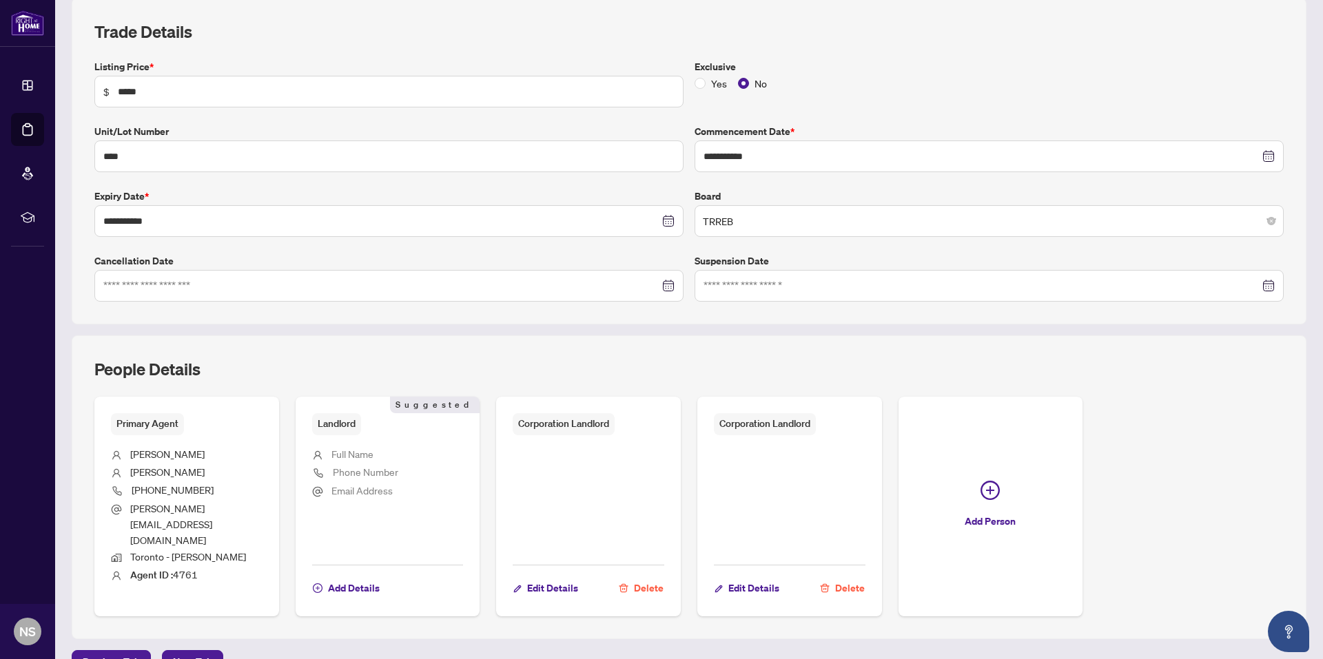
click at [835, 577] on span "Delete" at bounding box center [850, 588] width 30 height 22
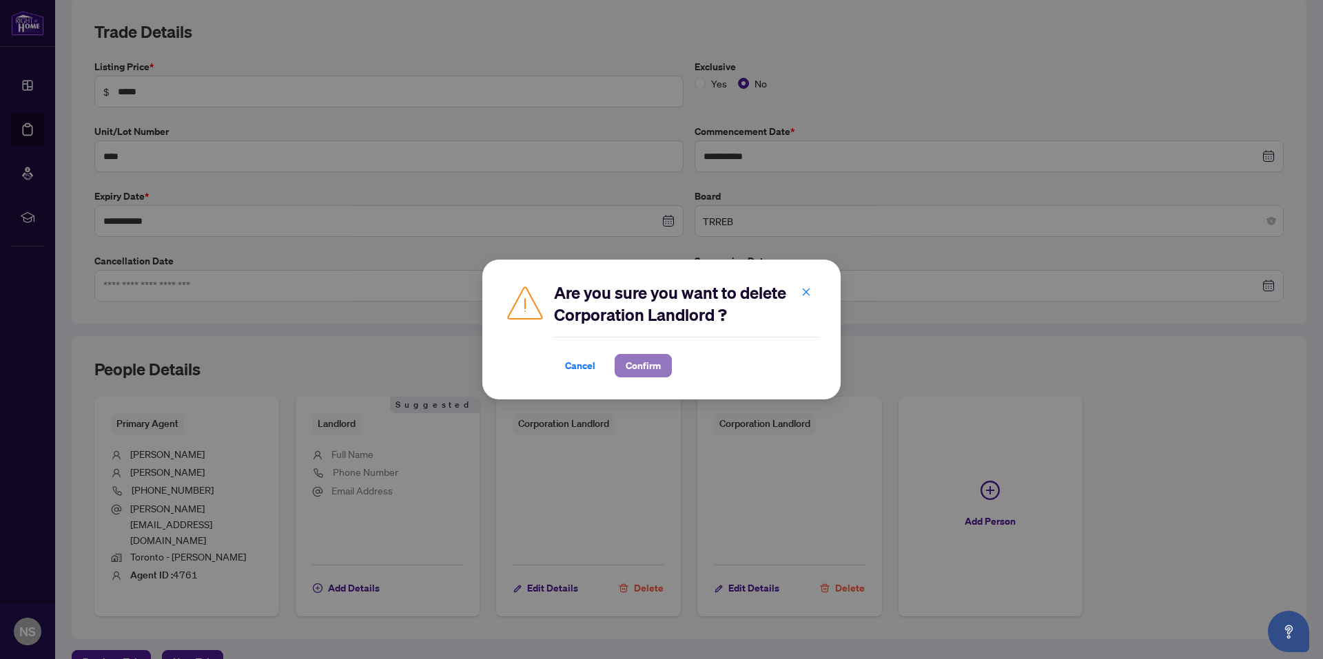
click at [655, 367] on span "Confirm" at bounding box center [643, 366] width 35 height 22
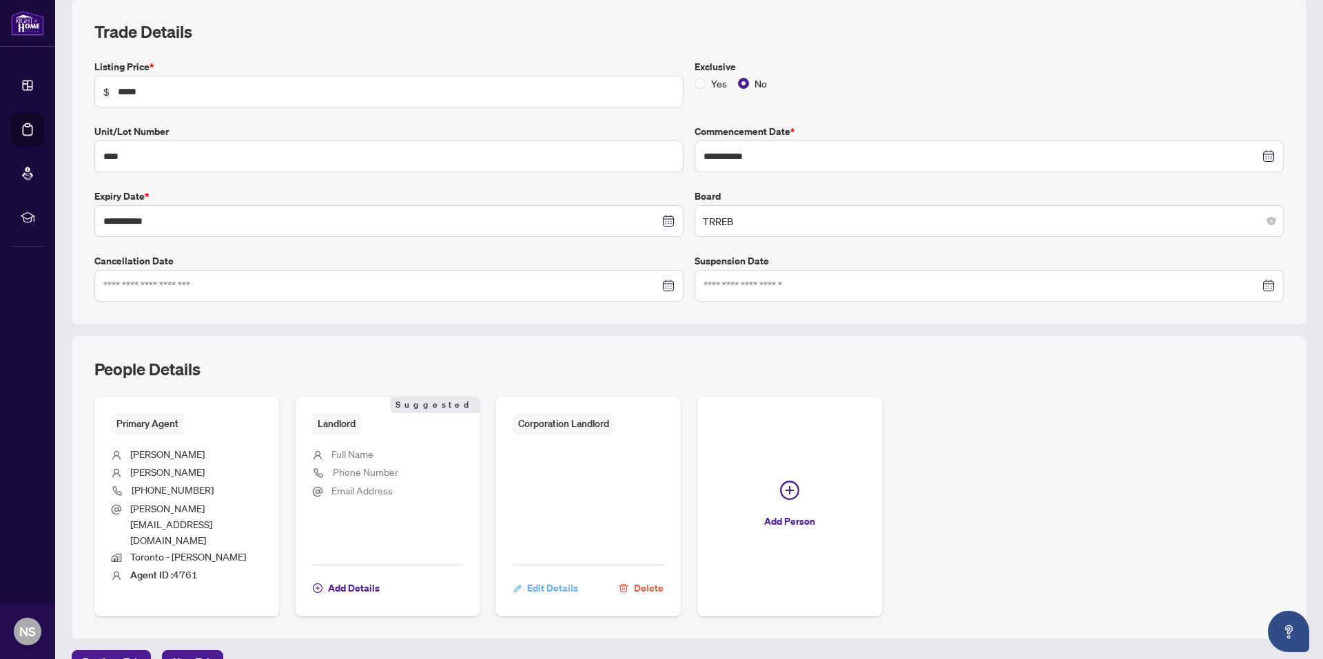
click at [555, 577] on span "Edit Details" at bounding box center [552, 588] width 51 height 22
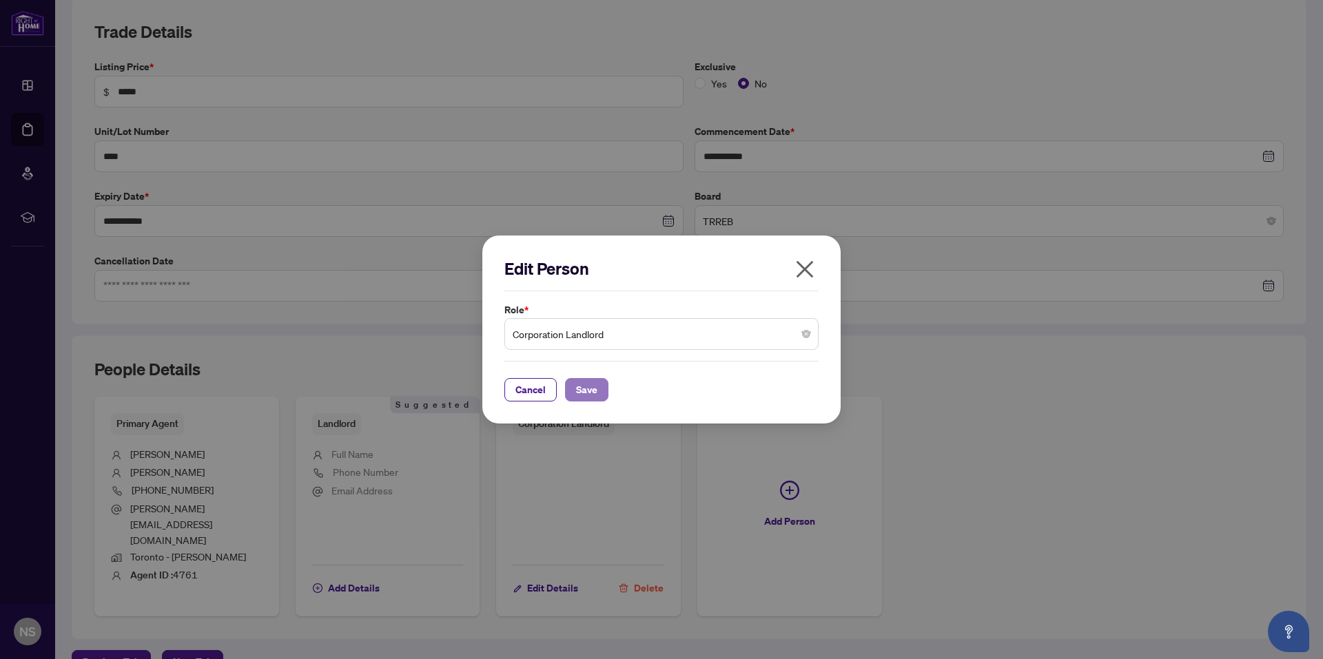
click at [576, 391] on span "Save" at bounding box center [586, 390] width 21 height 22
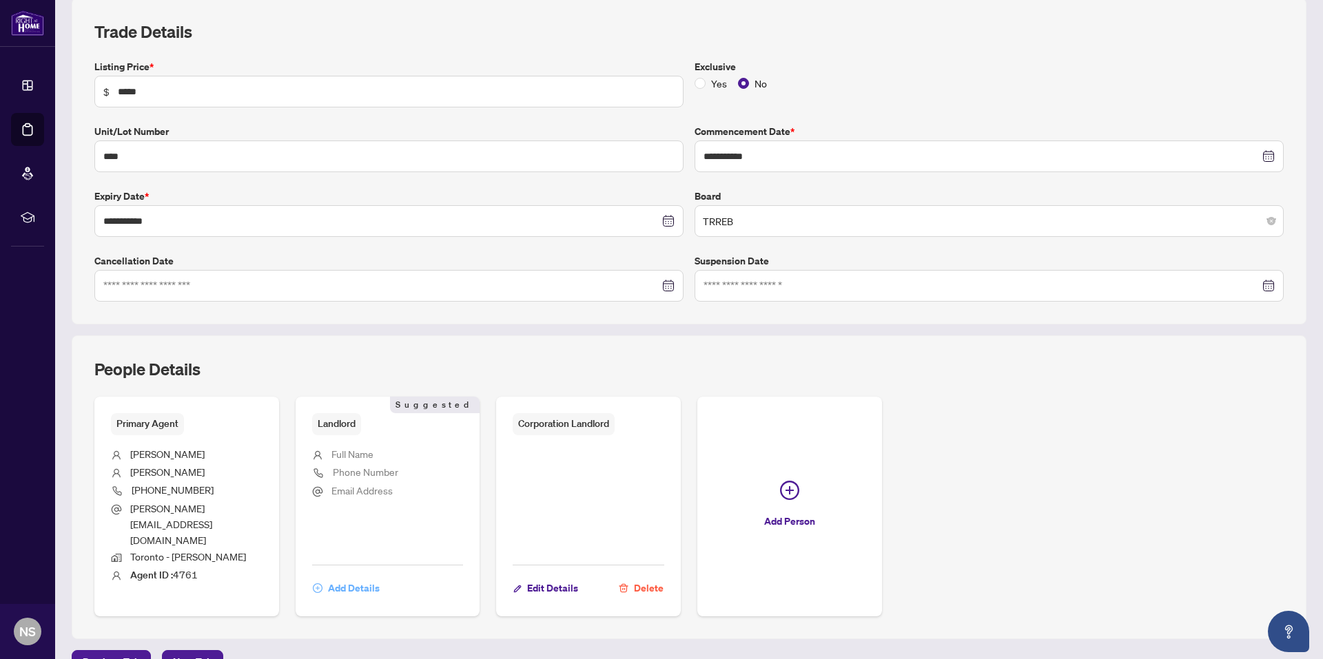
click at [349, 577] on span "Add Details" at bounding box center [354, 588] width 52 height 22
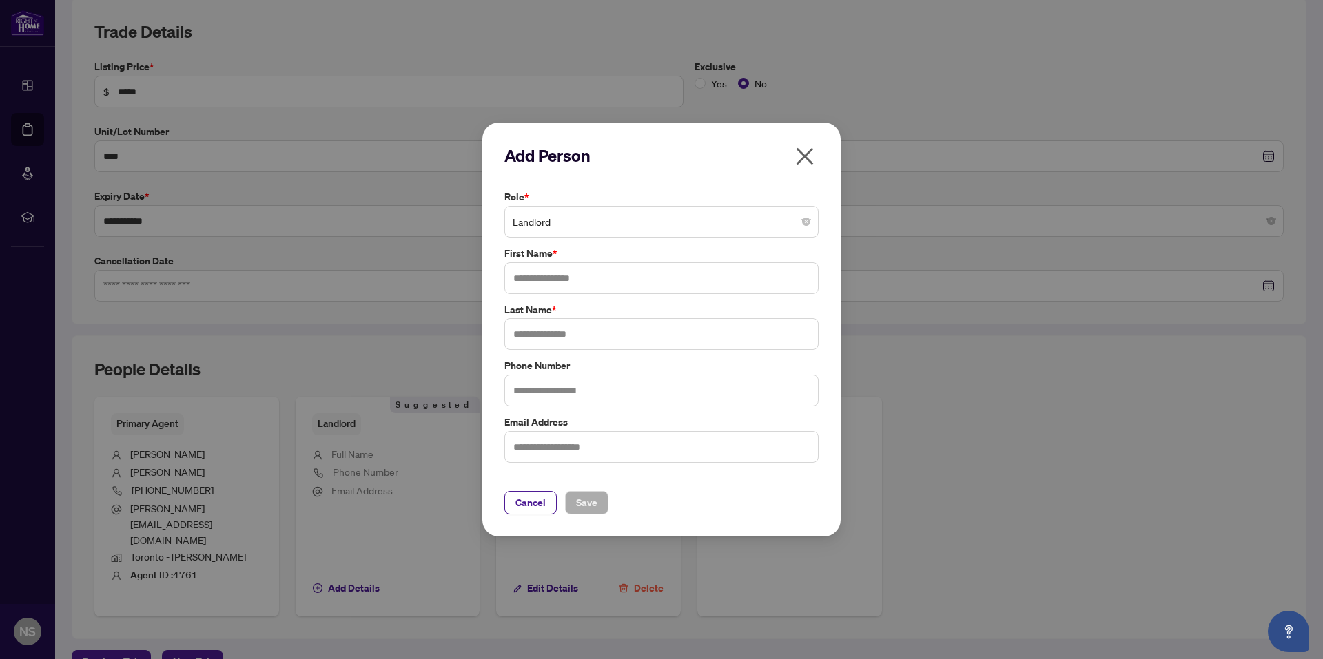
click at [805, 152] on icon "close" at bounding box center [805, 156] width 22 height 22
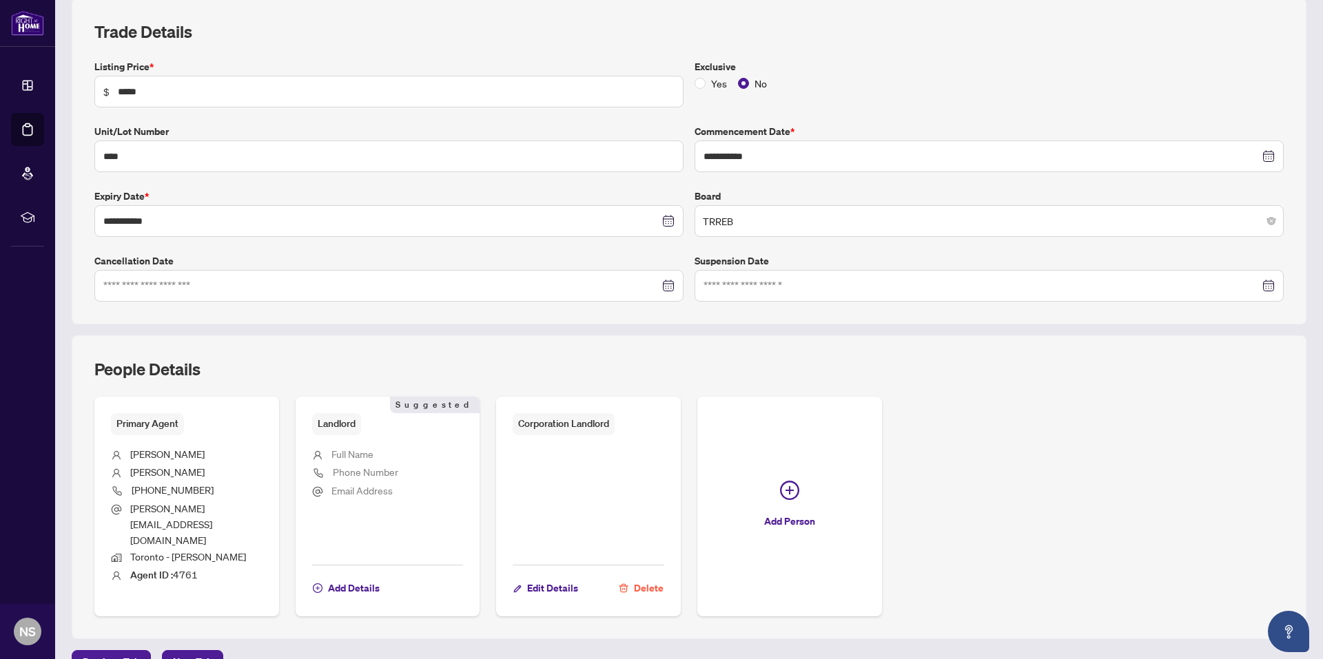
click at [645, 577] on span "Delete" at bounding box center [649, 588] width 30 height 22
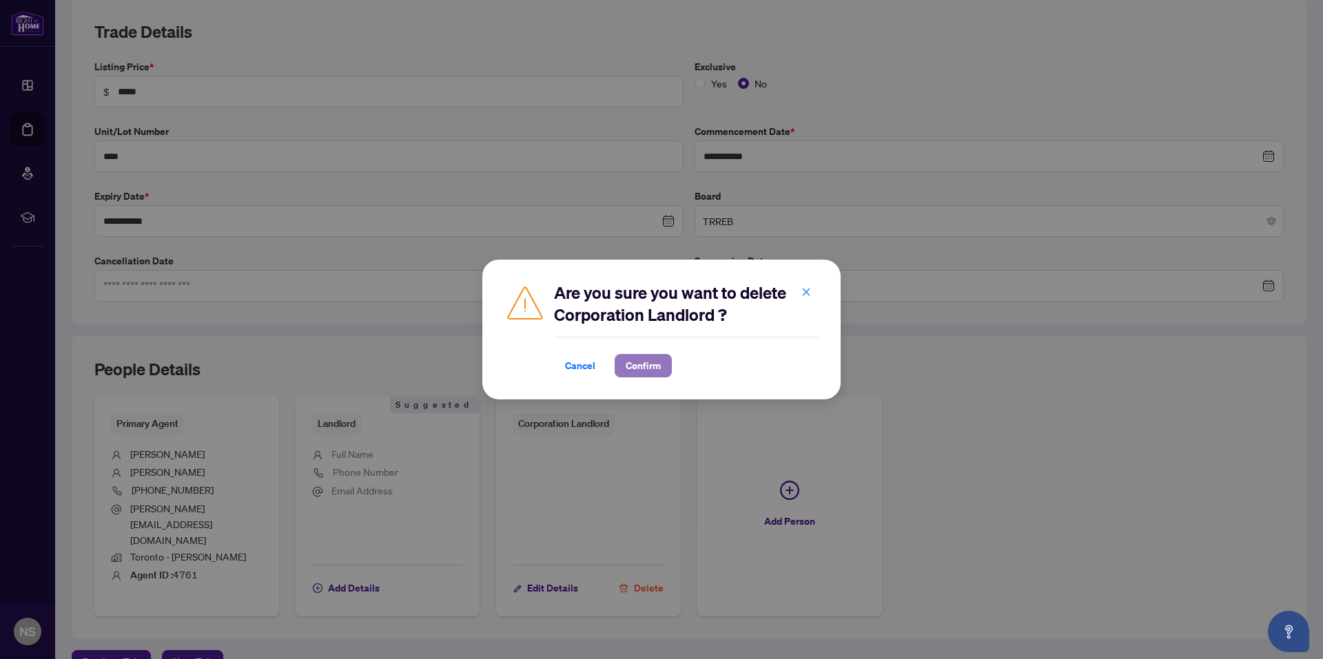
click at [658, 373] on span "Confirm" at bounding box center [643, 366] width 35 height 22
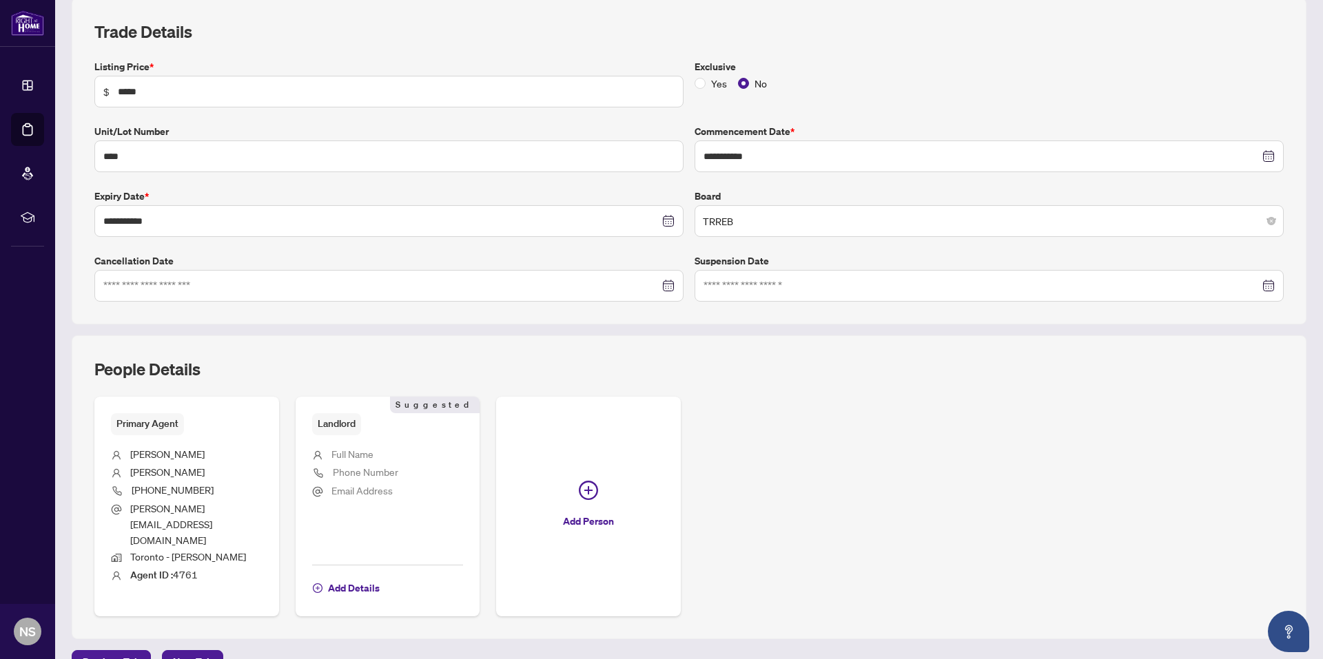
click at [364, 462] on li "Full Name" at bounding box center [388, 455] width 152 height 18
click at [345, 577] on span "Add Details" at bounding box center [354, 588] width 52 height 22
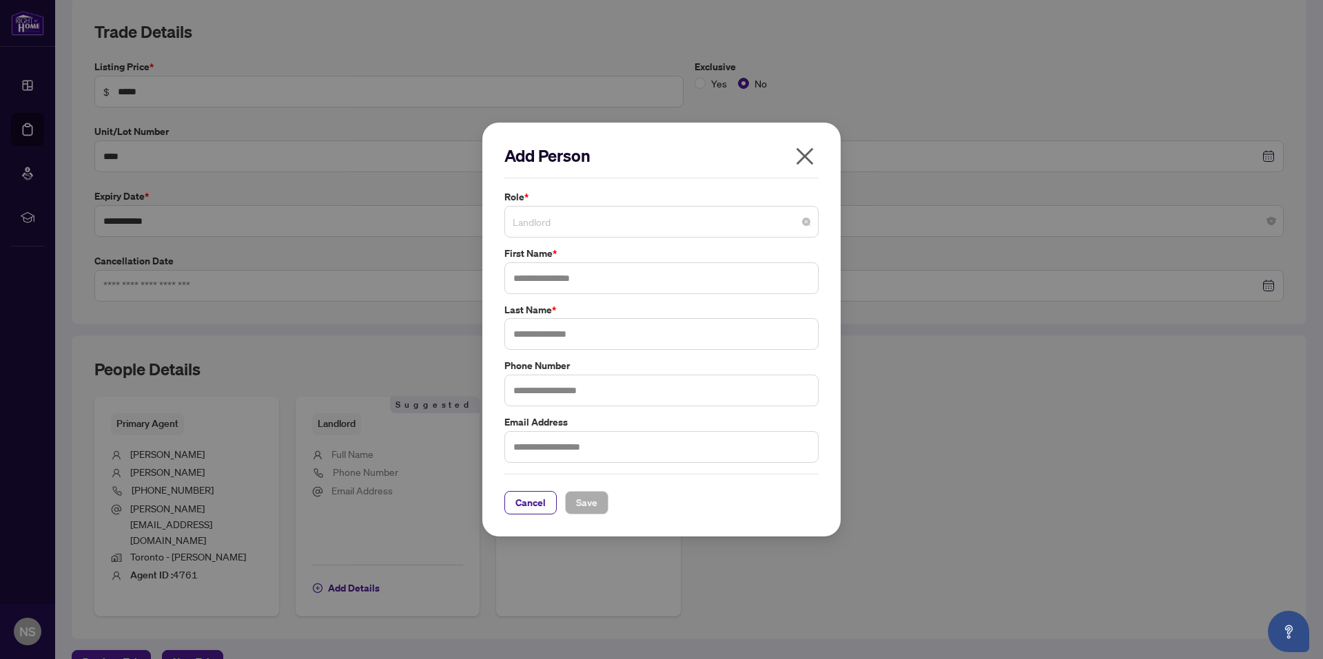
click at [785, 220] on span "Landlord" at bounding box center [662, 222] width 298 height 26
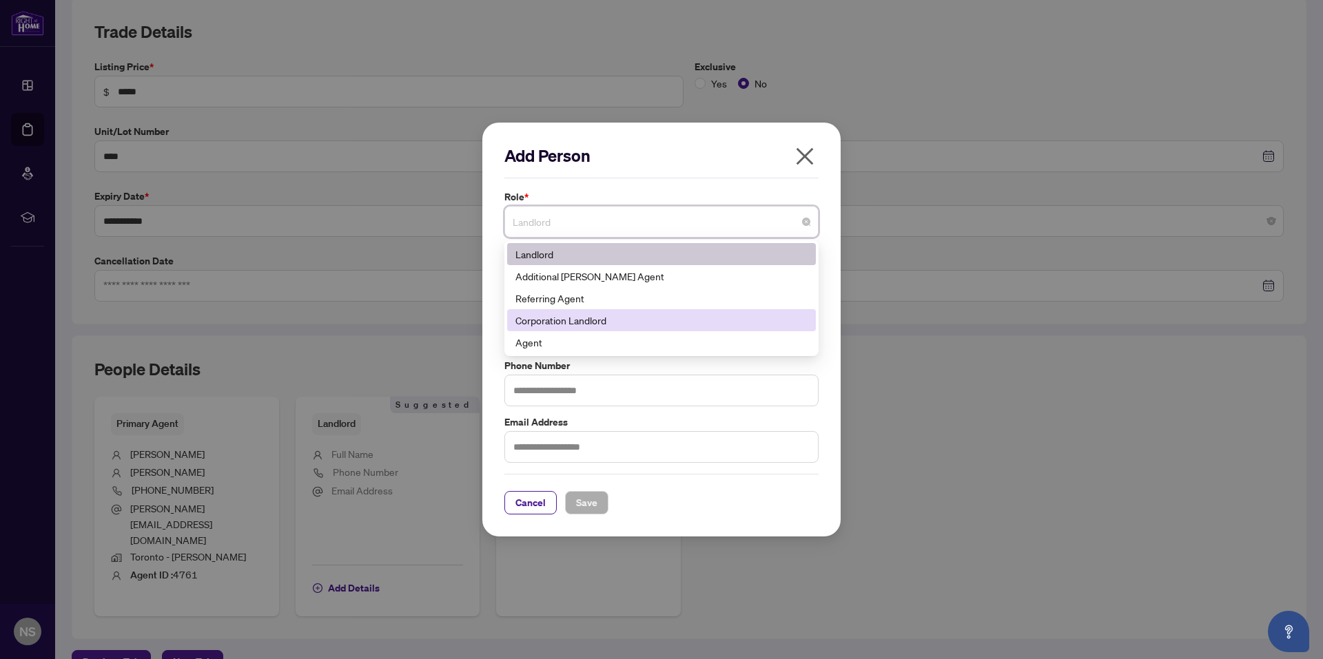
click at [546, 320] on div "Corporation Landlord" at bounding box center [661, 320] width 292 height 15
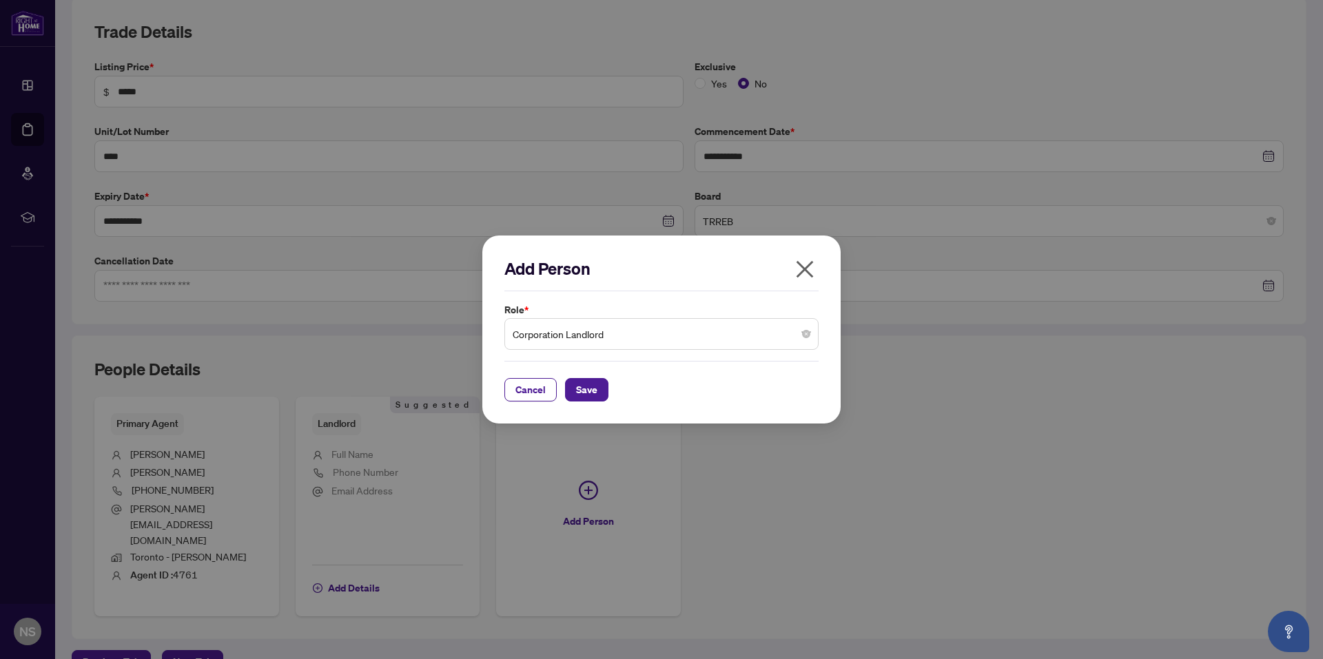
click at [690, 377] on div "Cancel Save" at bounding box center [661, 381] width 314 height 41
click at [777, 343] on span "Corporation Landlord" at bounding box center [662, 334] width 298 height 26
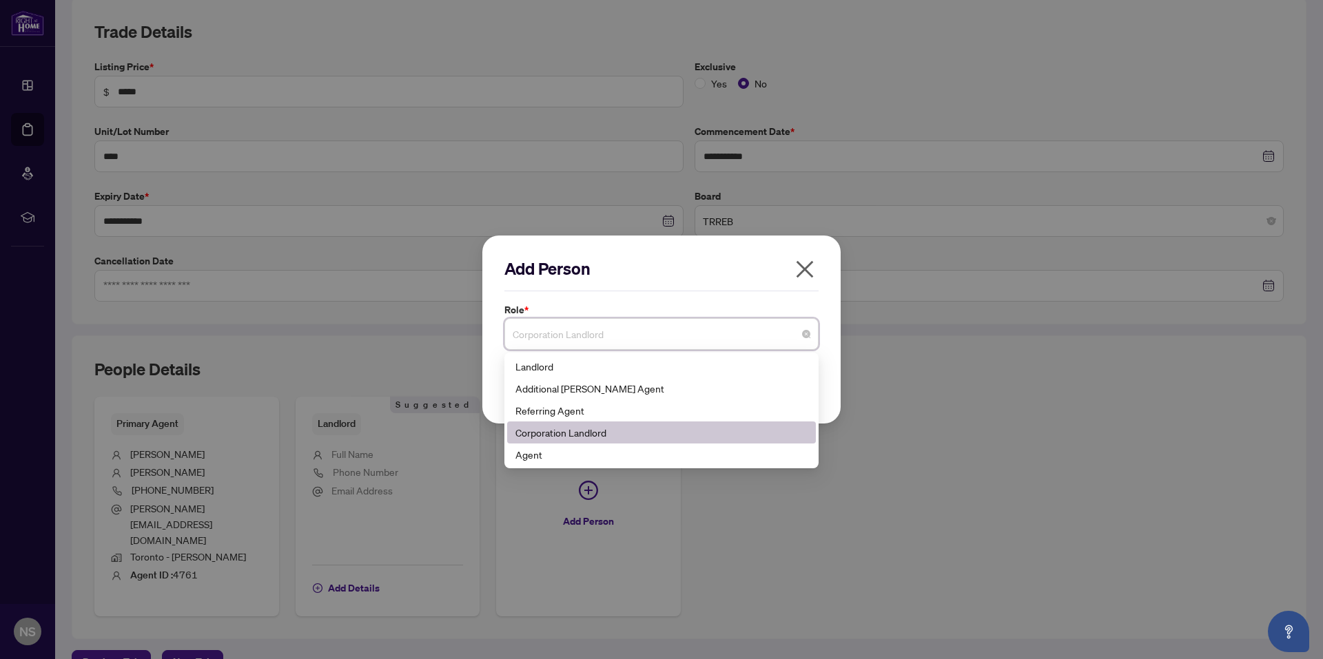
click at [568, 431] on div "Corporation Landlord" at bounding box center [661, 432] width 292 height 15
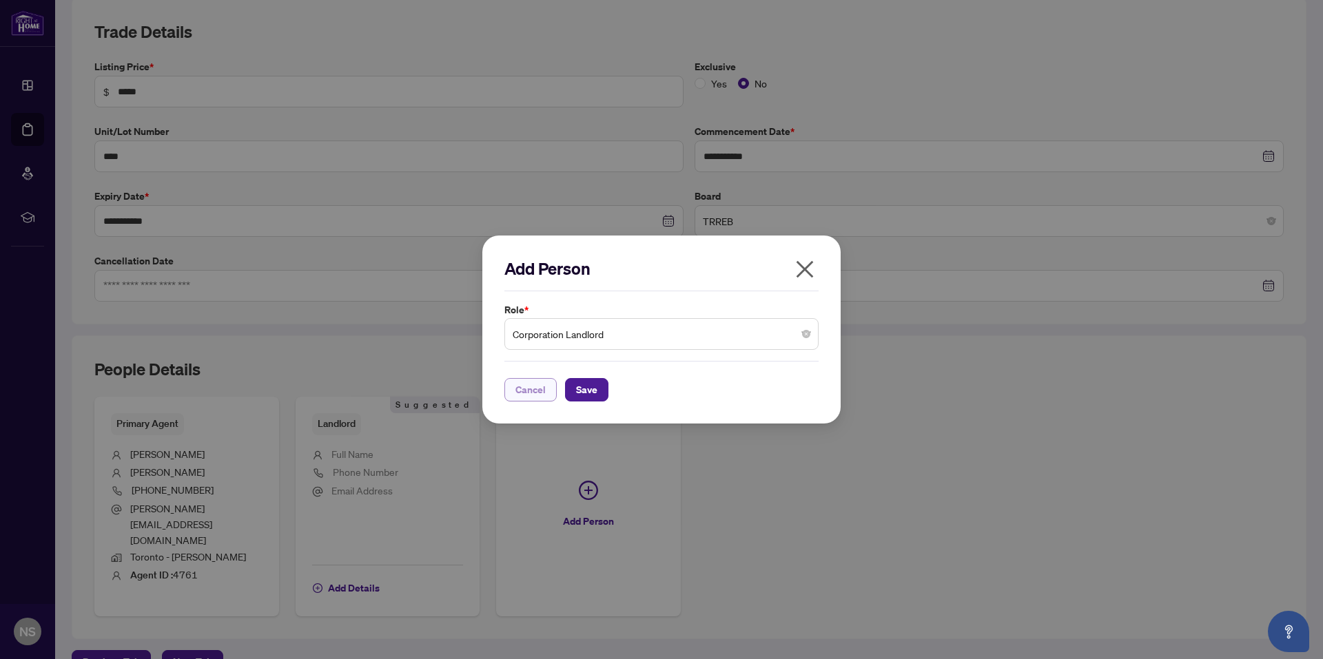
click at [520, 378] on button "Cancel" at bounding box center [530, 389] width 52 height 23
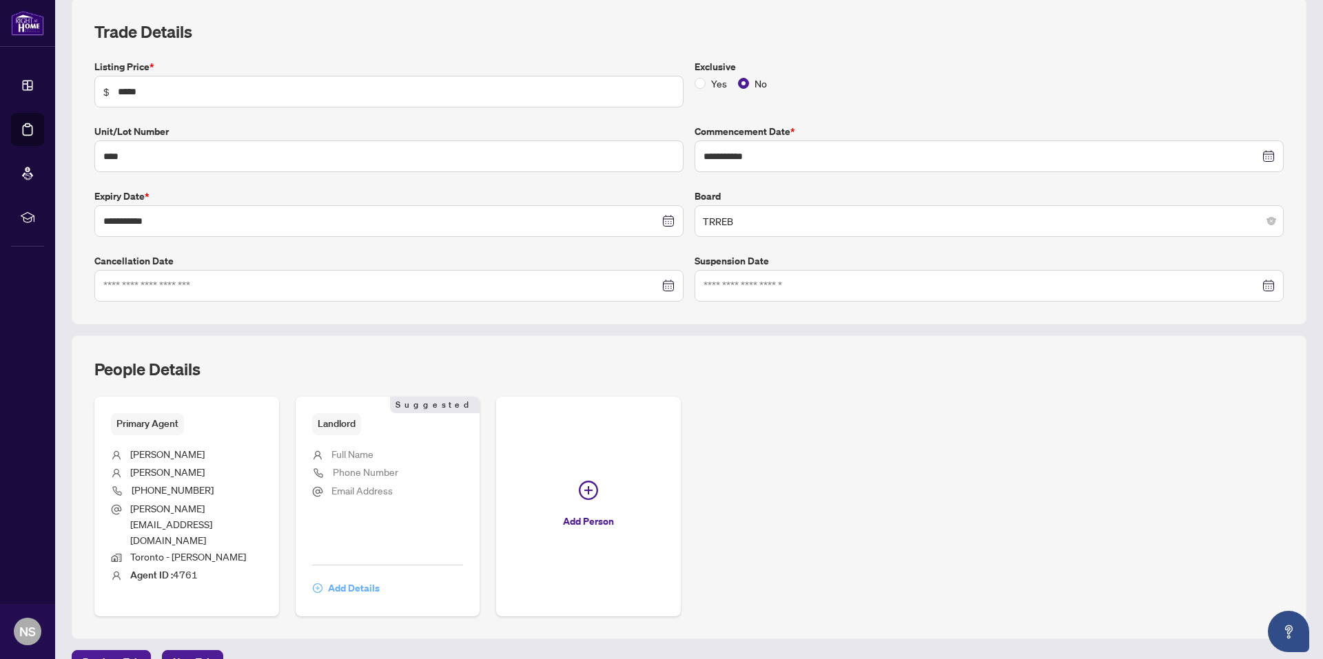
click at [342, 577] on span "Add Details" at bounding box center [354, 588] width 52 height 22
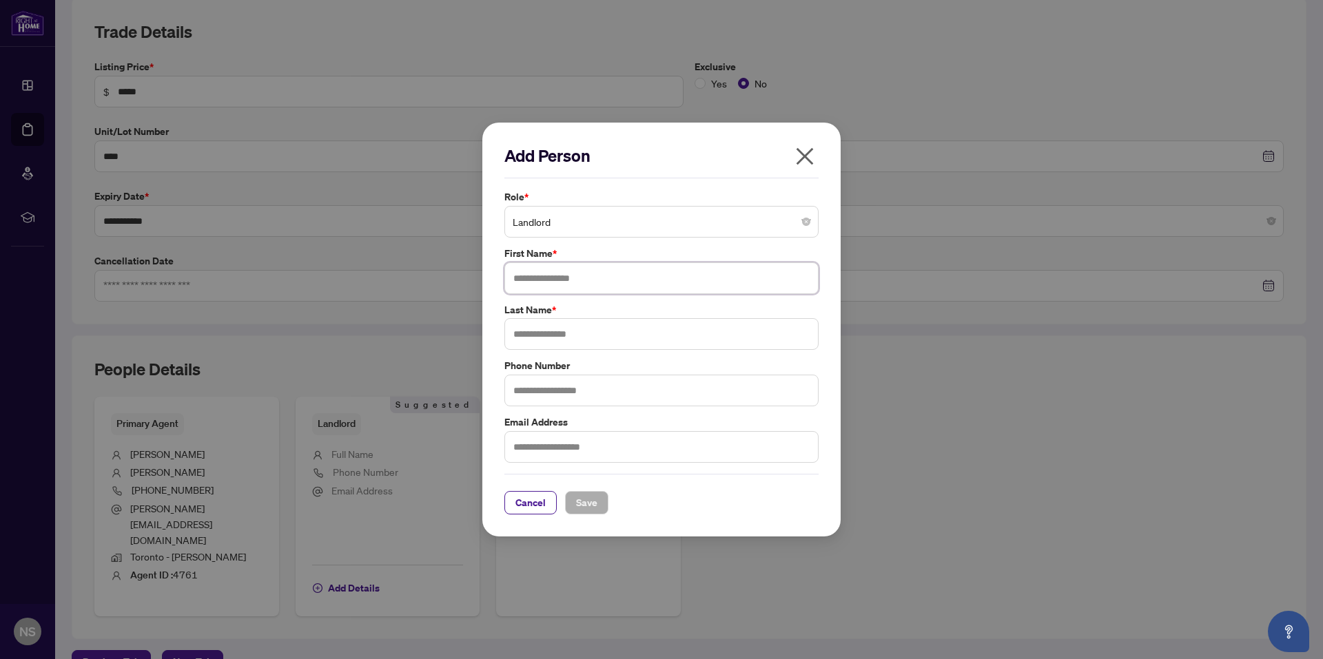
click at [603, 275] on input "text" at bounding box center [661, 279] width 314 height 32
type input "*********"
type input "******"
click at [524, 507] on span "Cancel" at bounding box center [530, 503] width 30 height 22
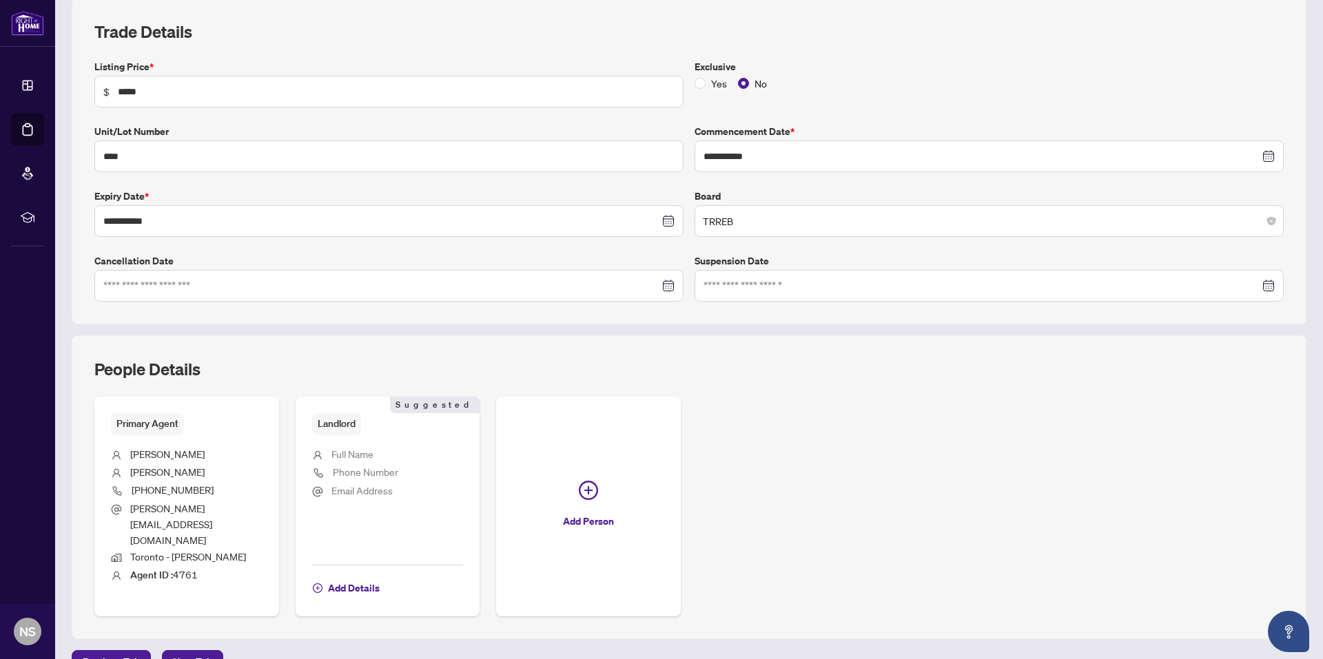
click at [807, 367] on div "People Details" at bounding box center [688, 377] width 1189 height 39
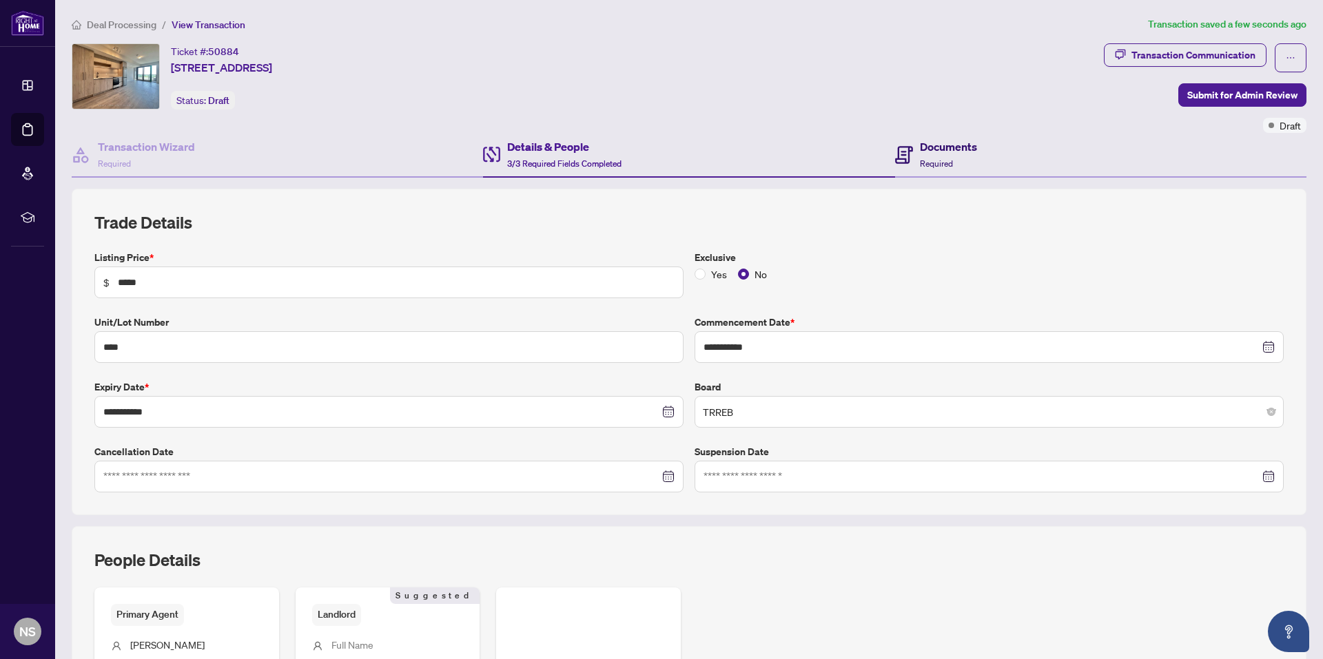
click at [932, 143] on h4 "Documents" at bounding box center [948, 146] width 57 height 17
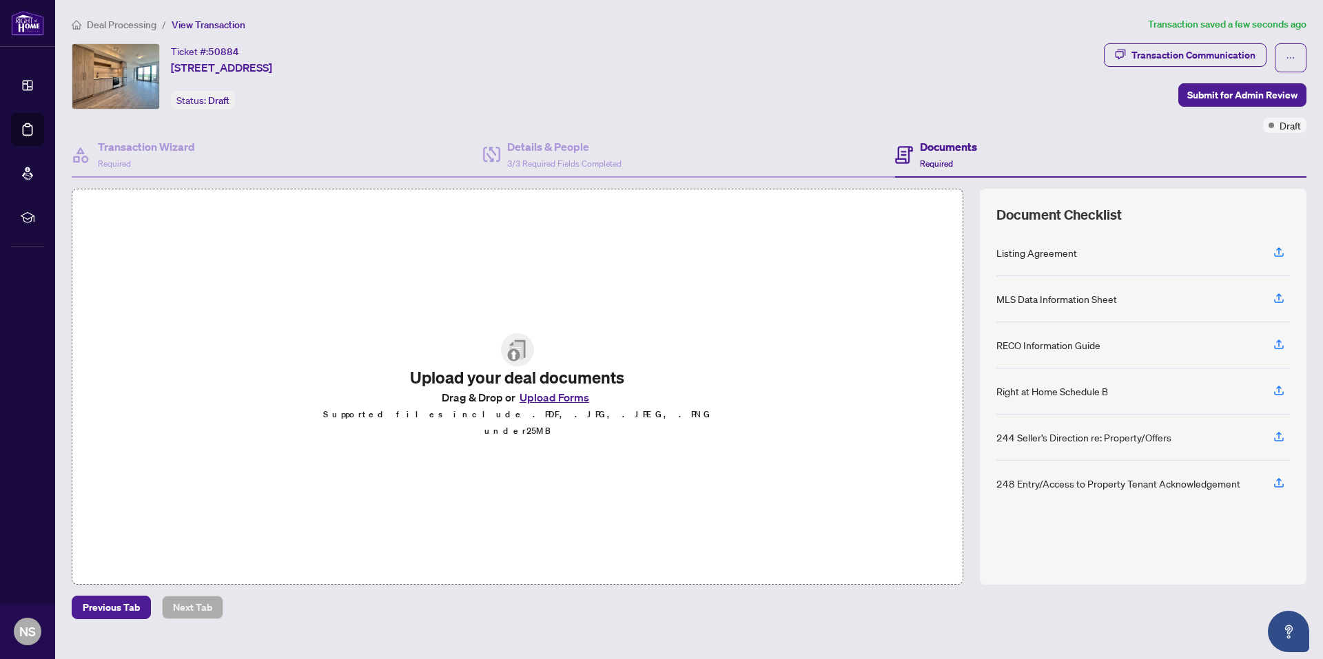
click at [566, 398] on button "Upload Forms" at bounding box center [554, 398] width 78 height 18
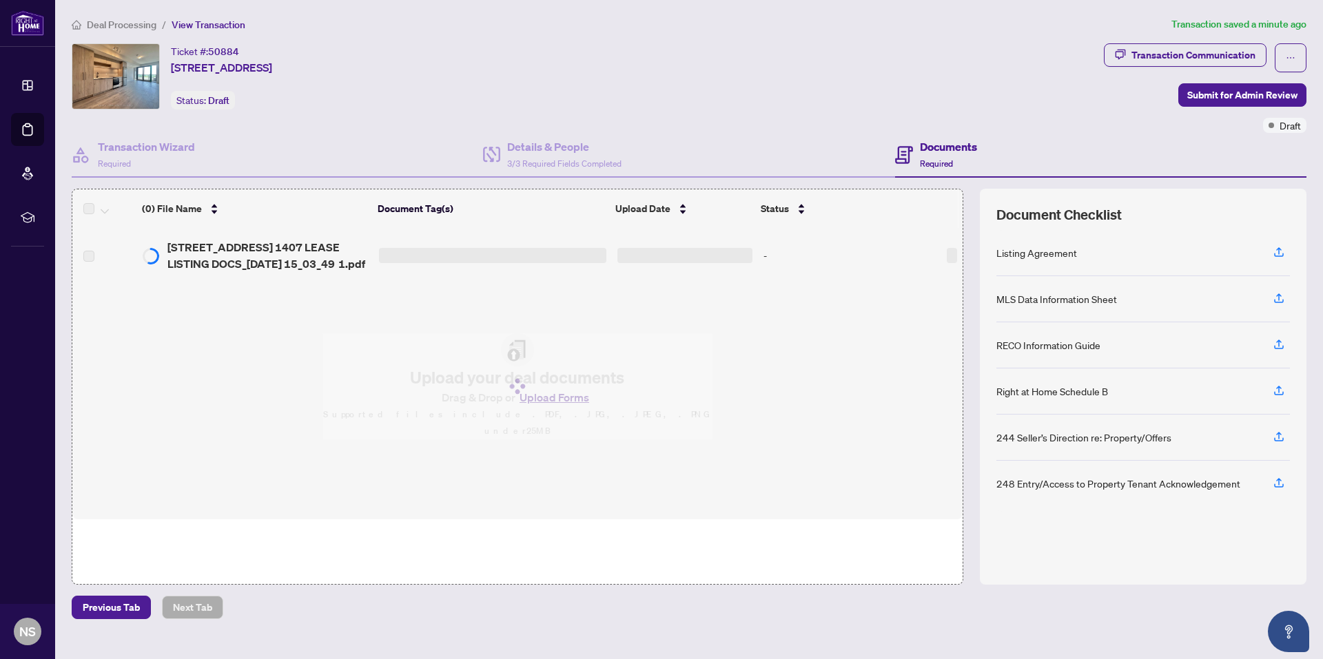
click at [1282, 251] on icon "button" at bounding box center [1279, 252] width 12 height 12
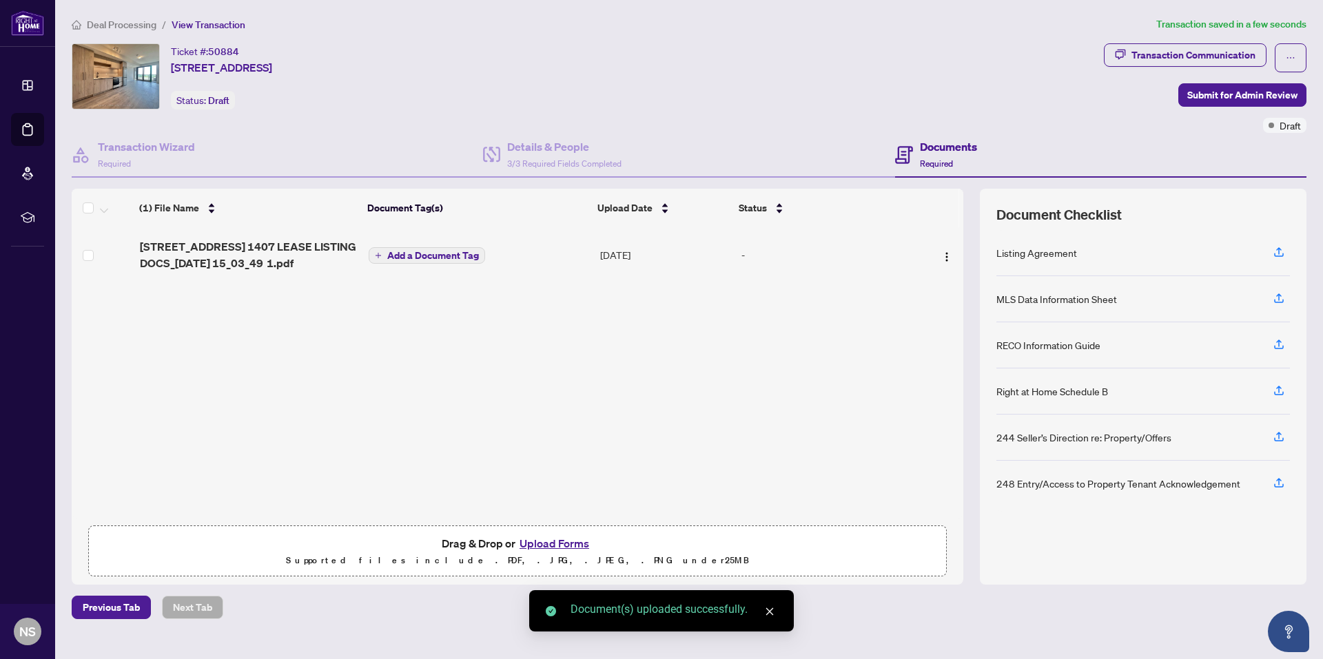
click at [455, 254] on span "Add a Document Tag" at bounding box center [433, 256] width 92 height 10
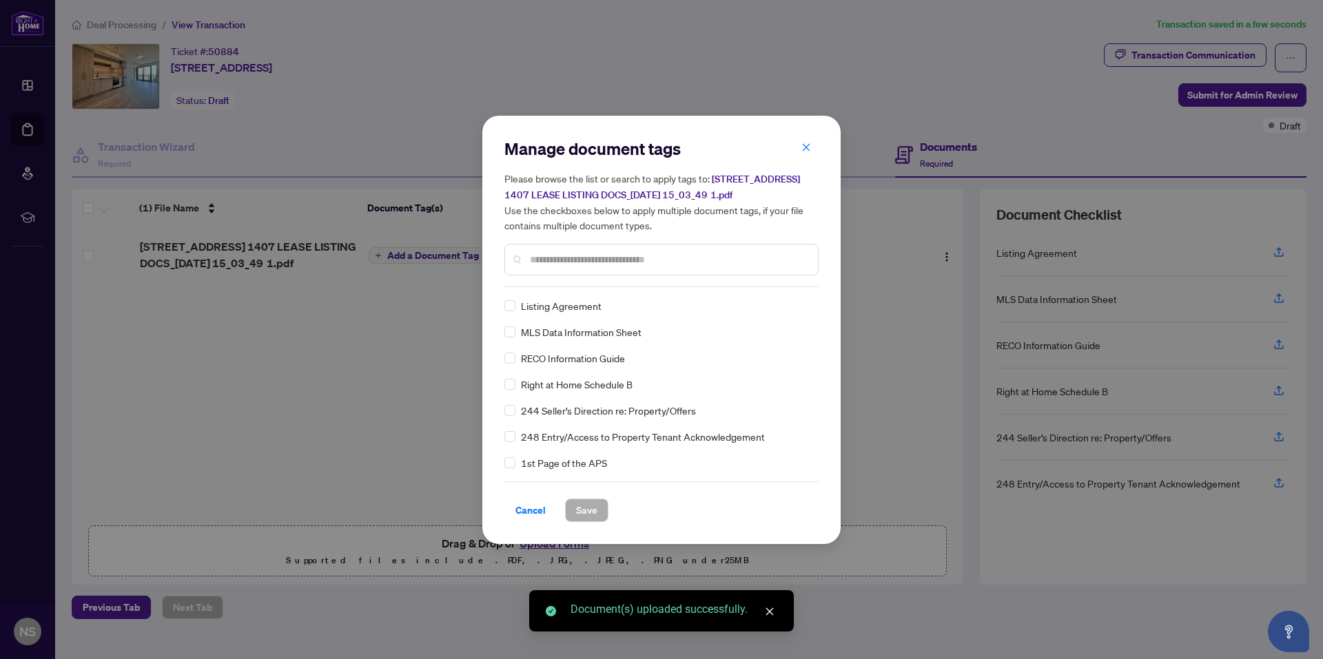
click at [572, 280] on div "Manage document tags Please browse the list or search to apply tags to: [STREET…" at bounding box center [661, 213] width 314 height 150
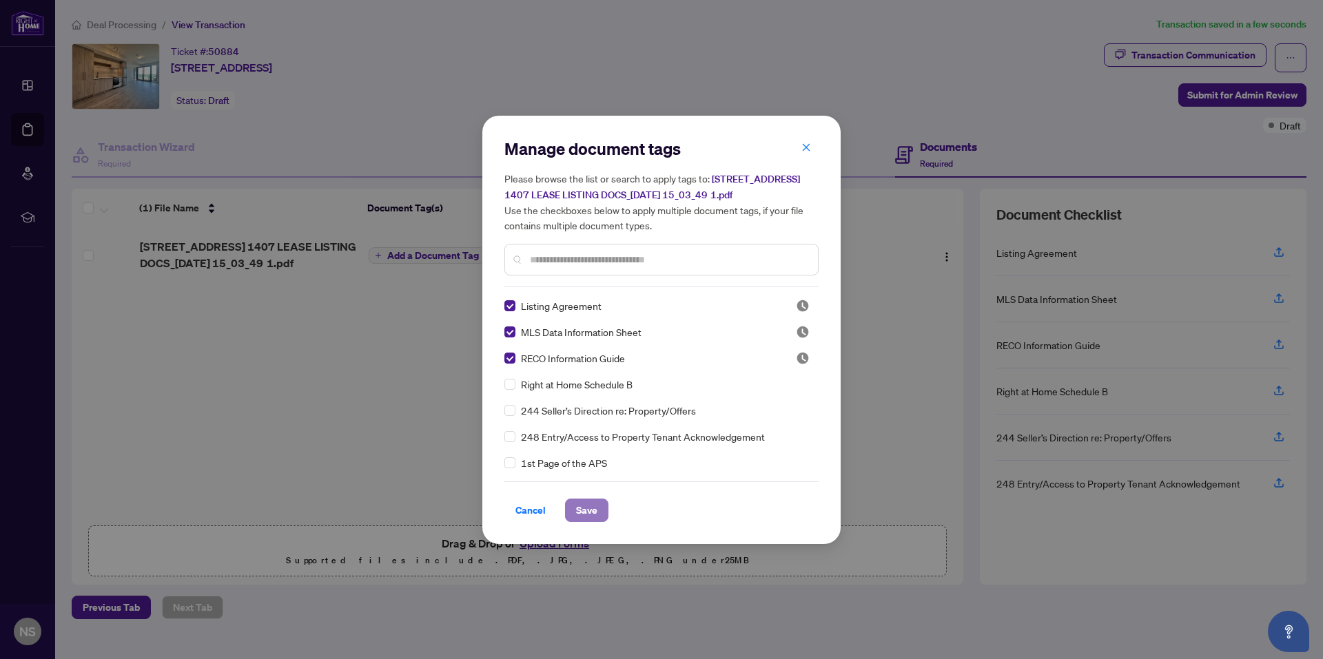
click at [590, 515] on span "Save" at bounding box center [586, 511] width 21 height 22
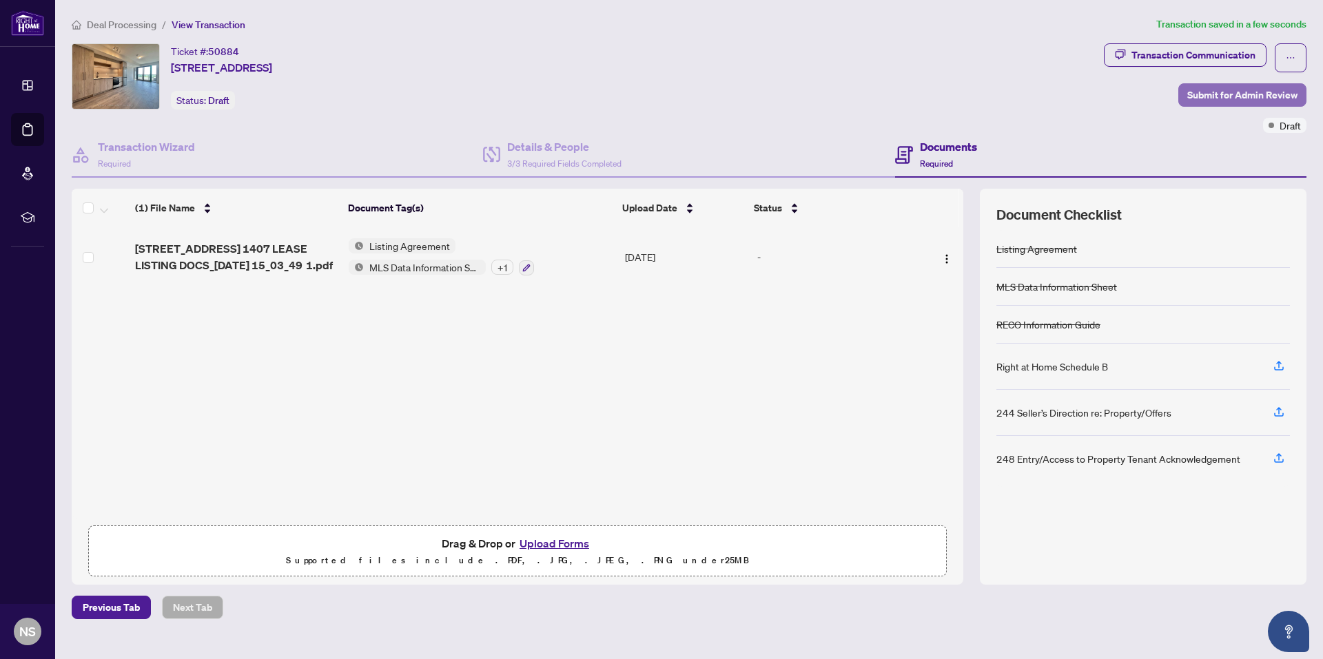
click at [1215, 94] on span "Submit for Admin Review" at bounding box center [1242, 95] width 110 height 22
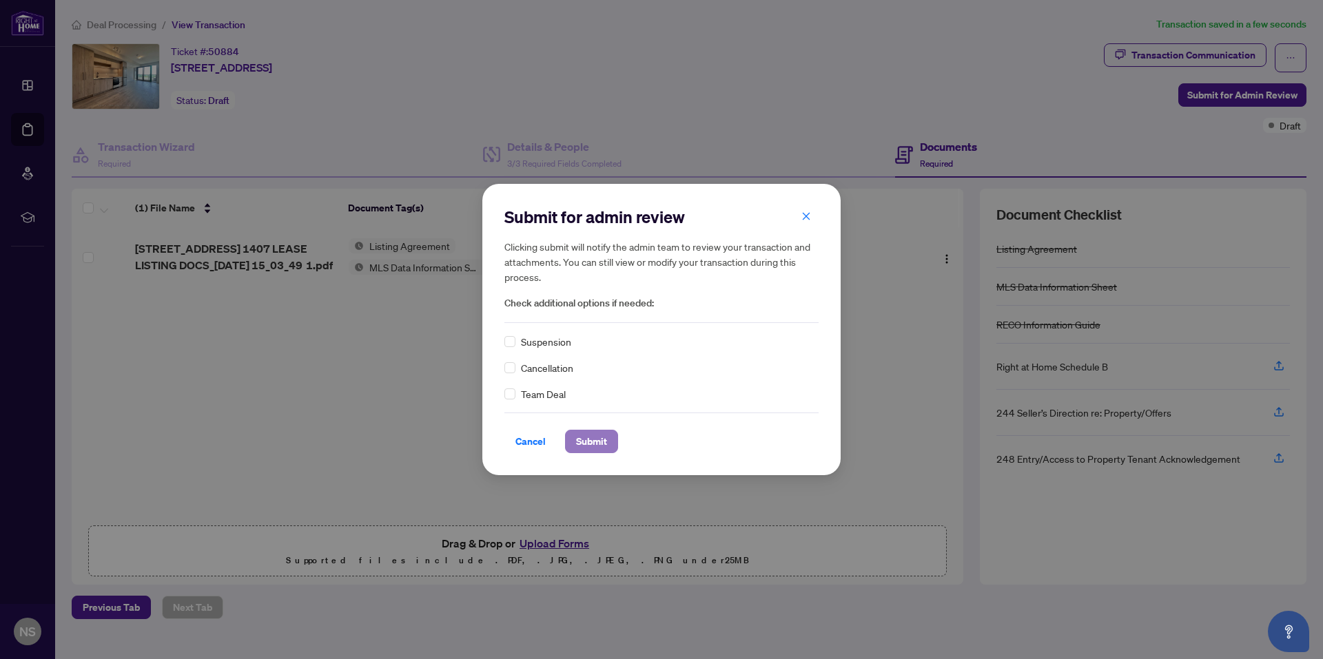
click at [590, 444] on span "Submit" at bounding box center [591, 442] width 31 height 22
